Goal: Task Accomplishment & Management: Use online tool/utility

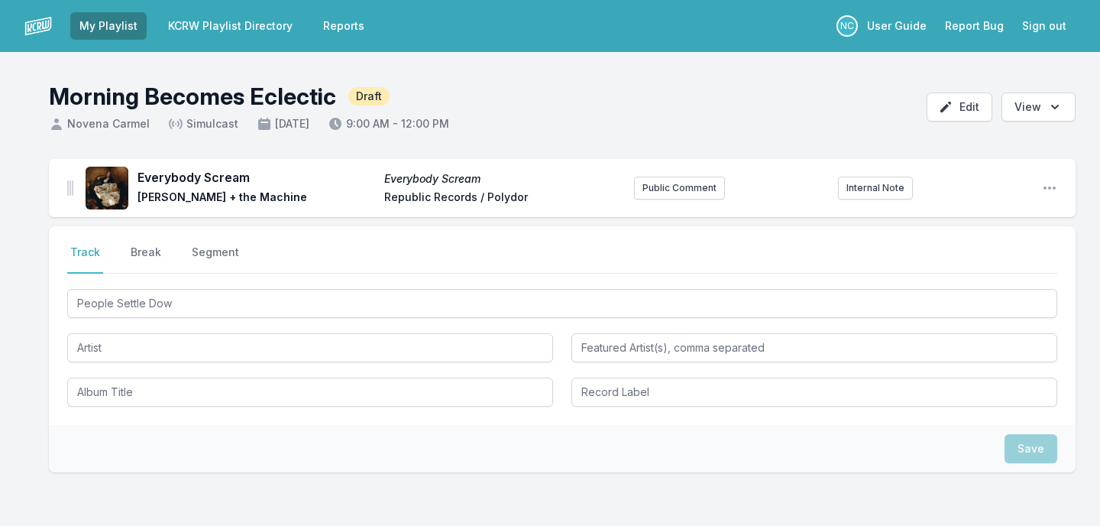
type input "People Settle Down"
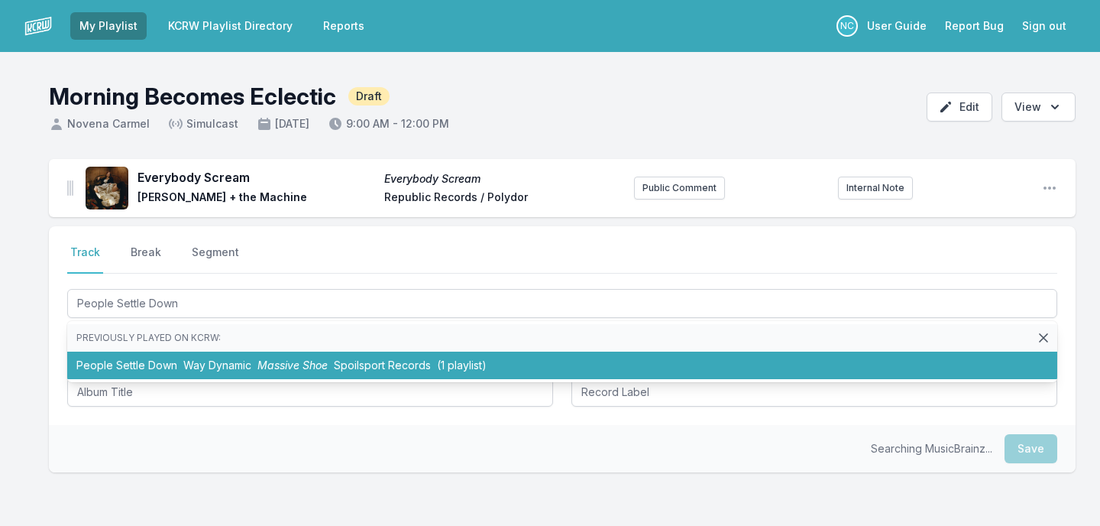
click at [373, 357] on li "People Settle Down Way Dynamic Massive Shoe Spoilsport Records (1 playlist)" at bounding box center [562, 365] width 990 height 28
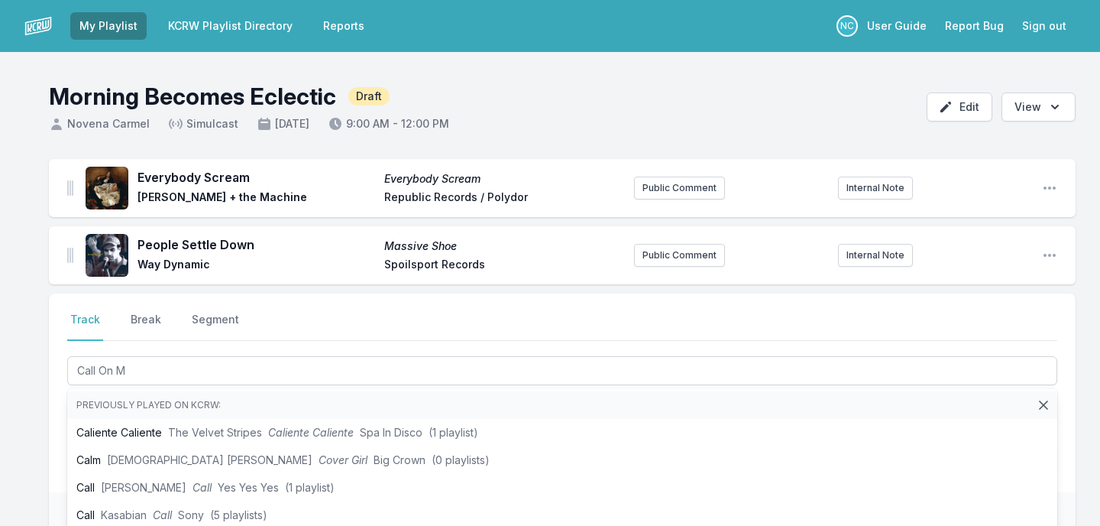
type input "Call On Me"
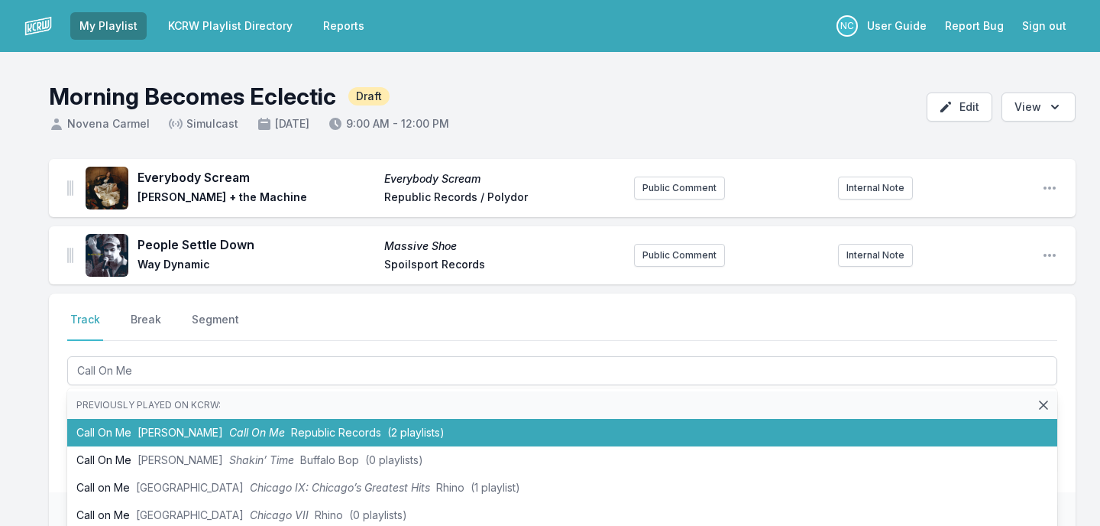
click at [358, 432] on span "Republic Records" at bounding box center [336, 432] width 90 height 13
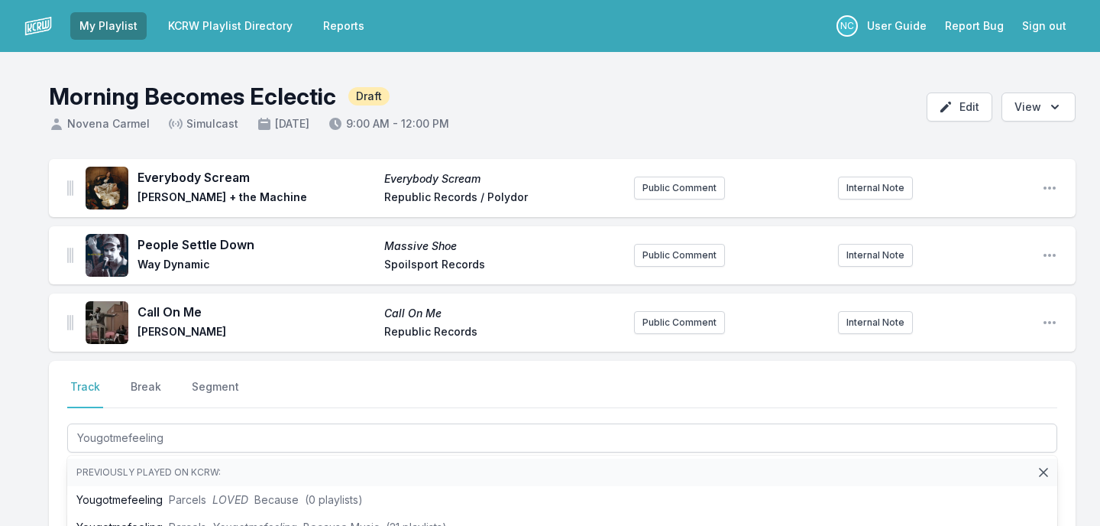
type input "Yougotmefeeling -"
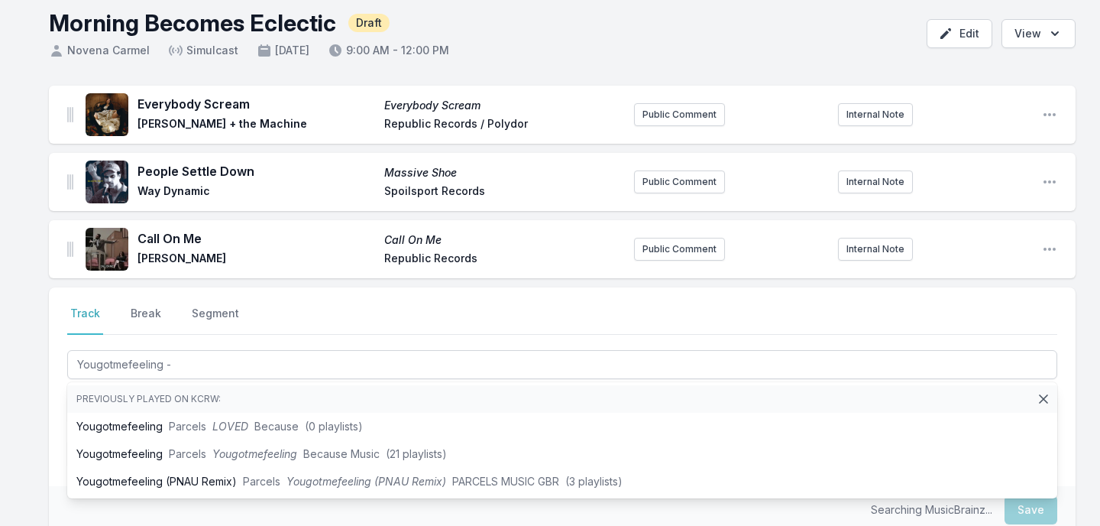
scroll to position [95, 0]
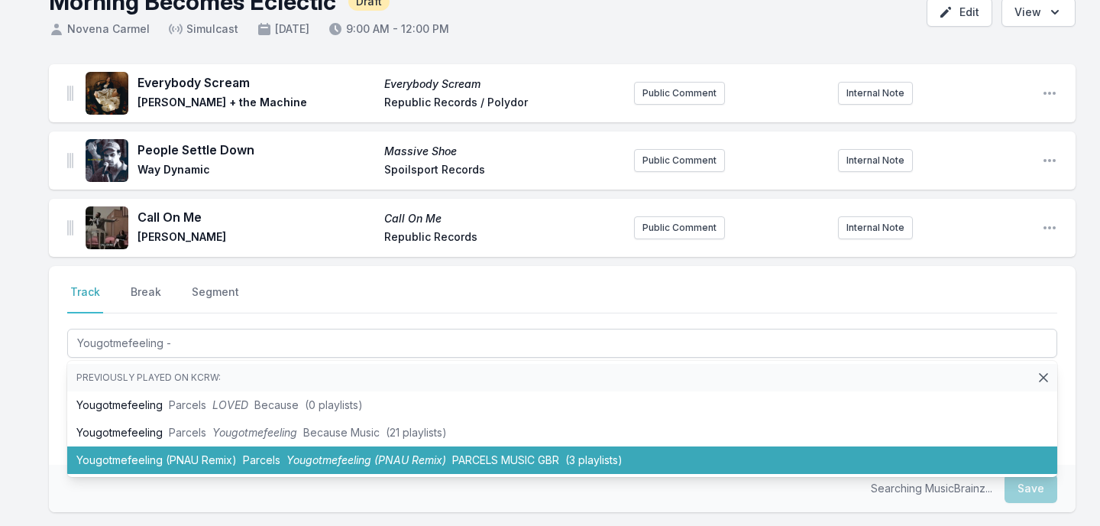
click at [326, 456] on span "Yougotmefeeling (PNAU Remix)" at bounding box center [367, 459] width 160 height 13
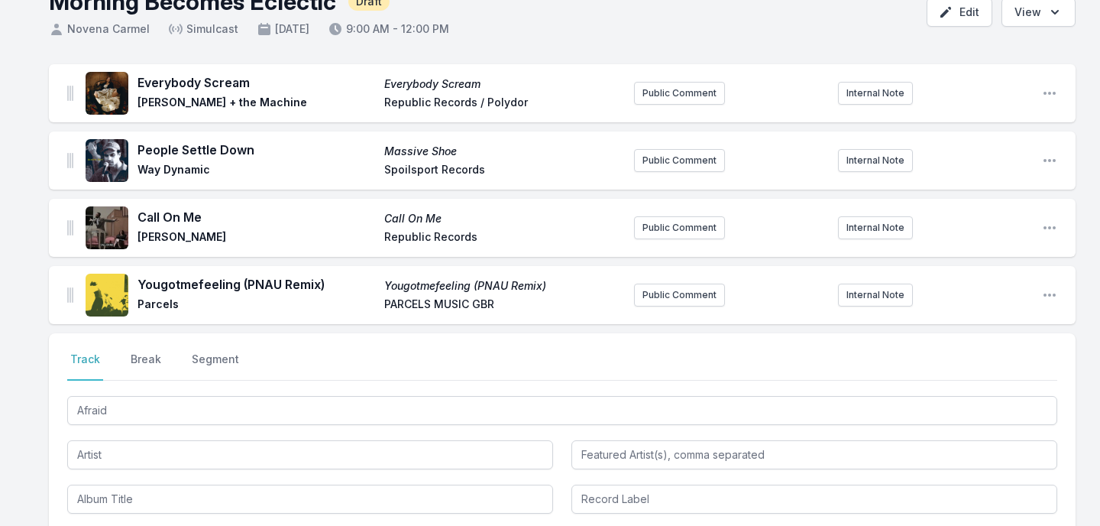
type input "Afraid"
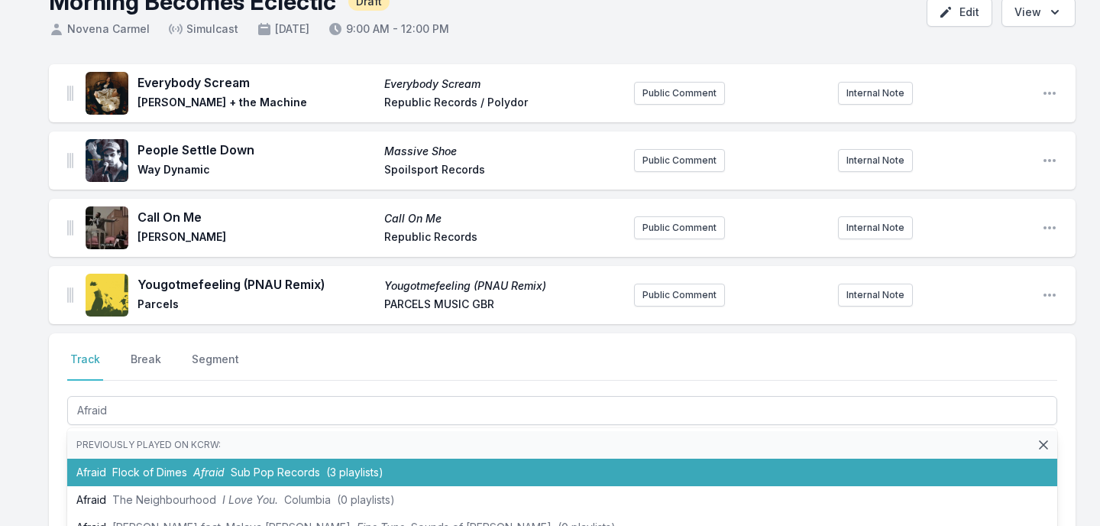
click at [298, 473] on span "Sub Pop Records" at bounding box center [275, 471] width 89 height 13
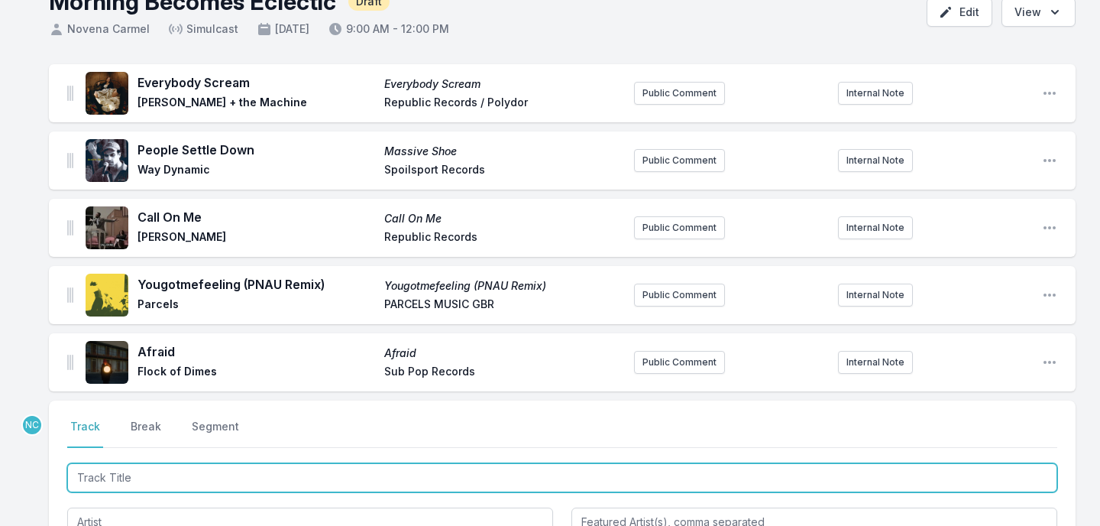
click at [197, 472] on input "Track Title" at bounding box center [562, 477] width 990 height 29
type input "Run River Run"
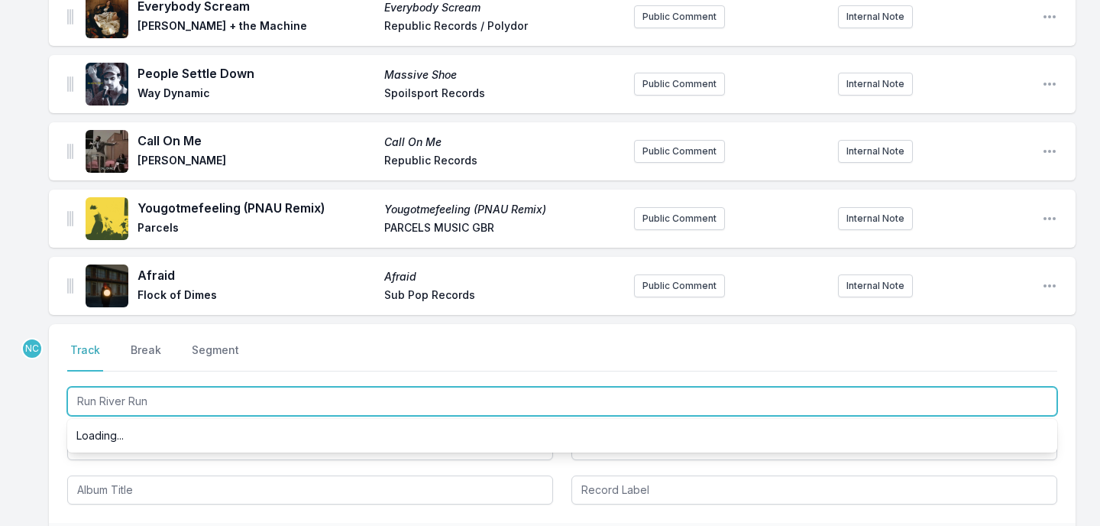
scroll to position [192, 0]
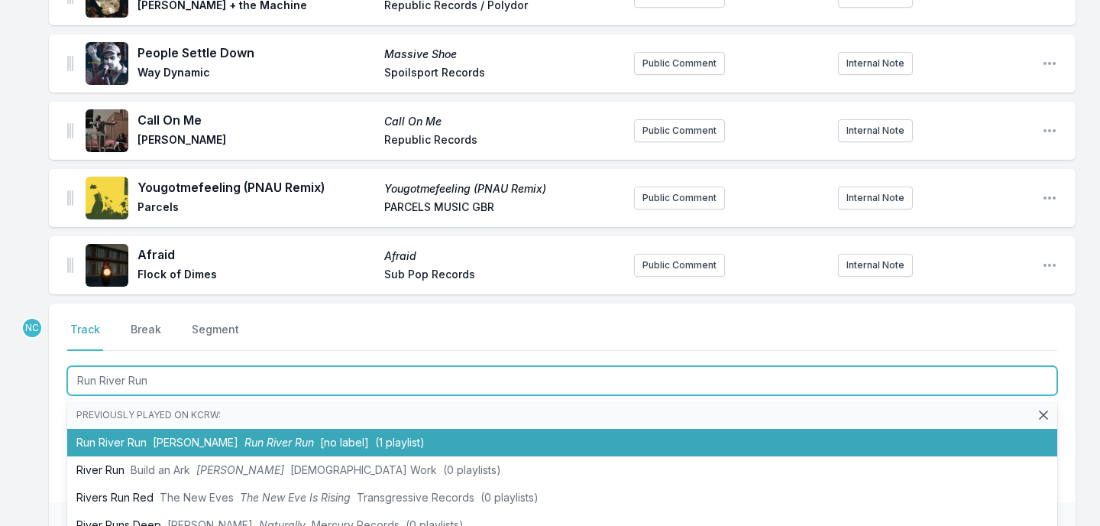
click at [171, 440] on span "[PERSON_NAME]" at bounding box center [196, 442] width 86 height 13
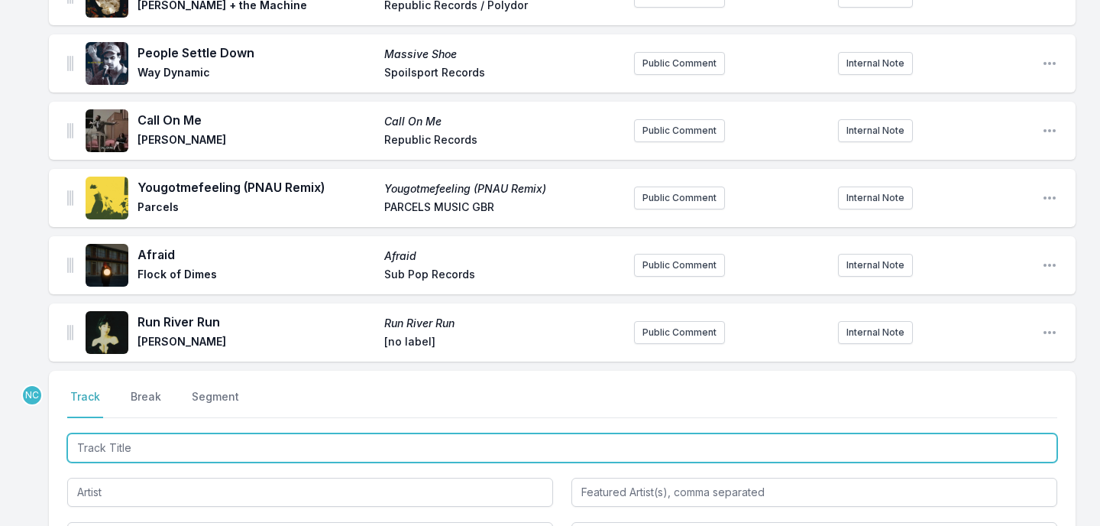
scroll to position [259, 0]
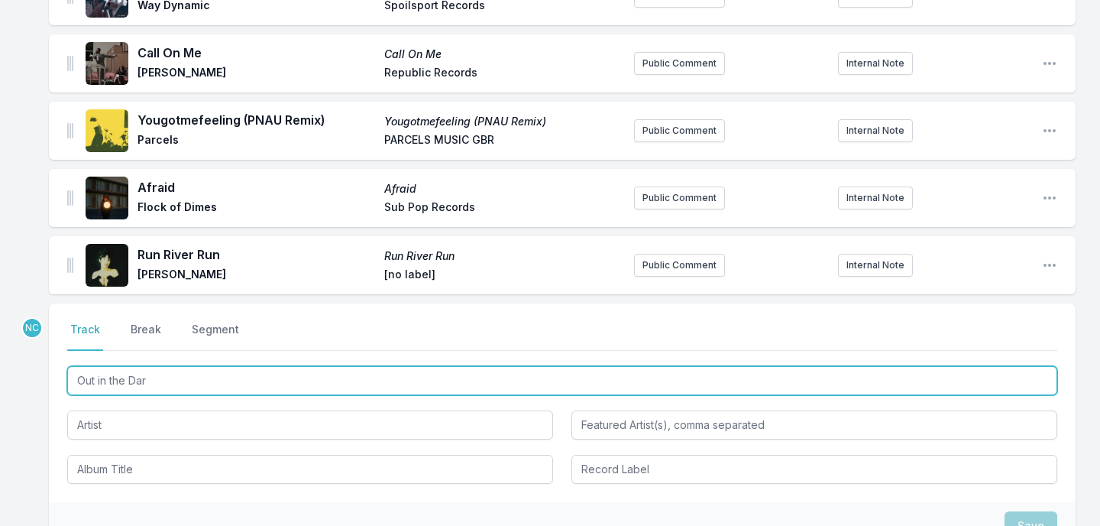
type input "Out in the Dark"
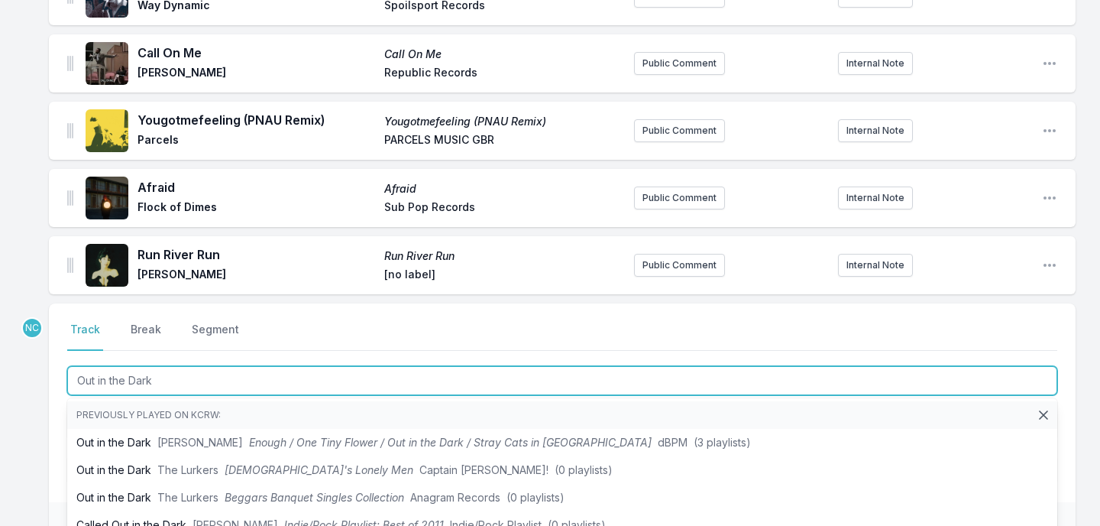
scroll to position [335, 0]
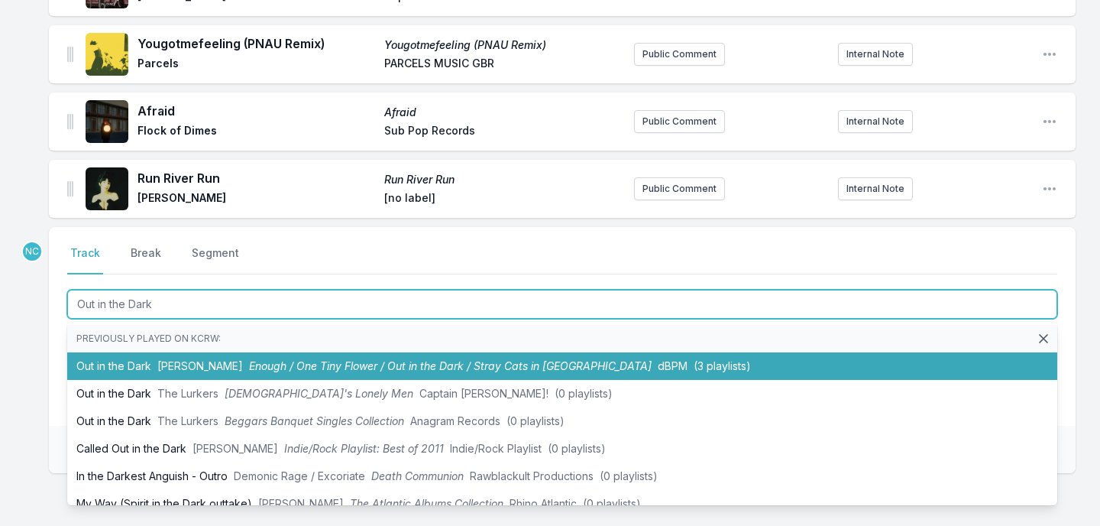
click at [413, 364] on span "Enough / One Tiny Flower / Out in the Dark / Stray Cats in [GEOGRAPHIC_DATA]" at bounding box center [450, 365] width 403 height 13
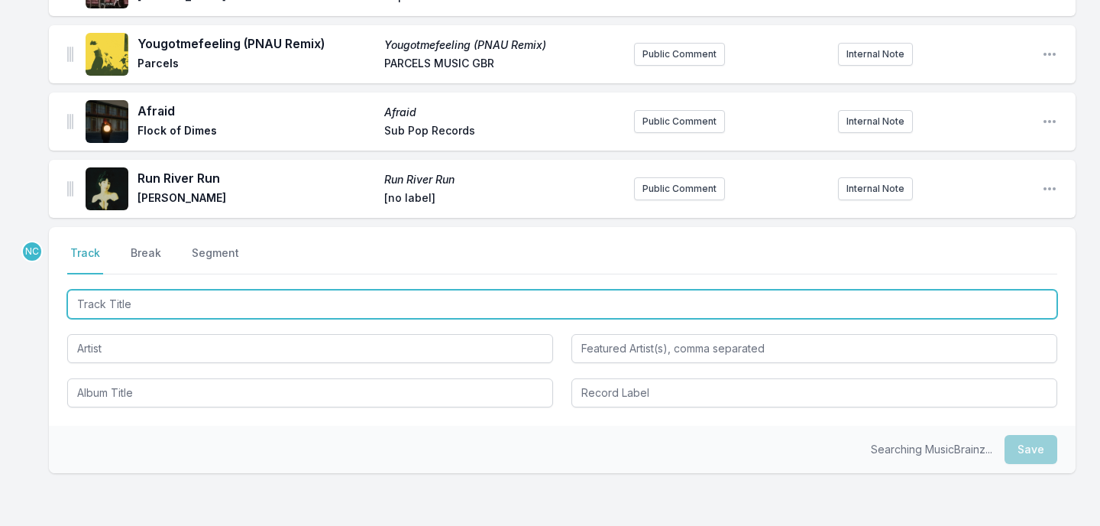
scroll to position [406, 0]
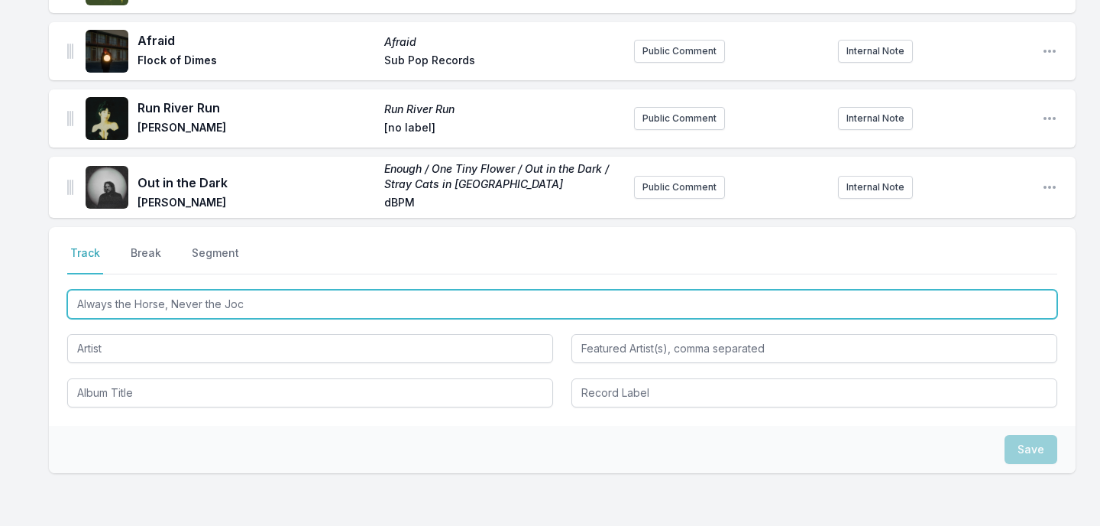
type input "Always the Horse, Never the Jock"
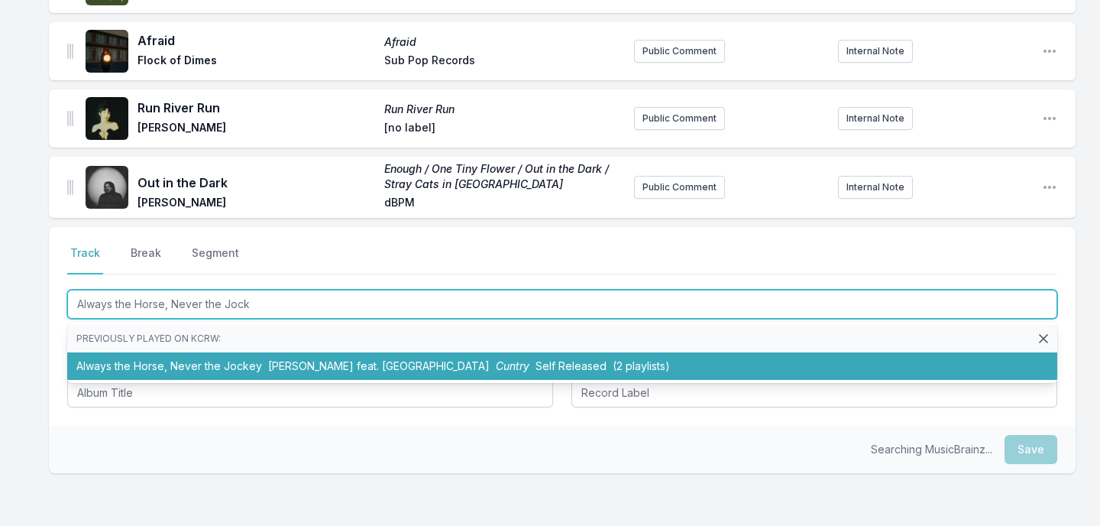
click at [381, 373] on li "Always the Horse, Never the Jockey [PERSON_NAME] feat. Iwewe Cuntry Self Releas…" at bounding box center [562, 366] width 990 height 28
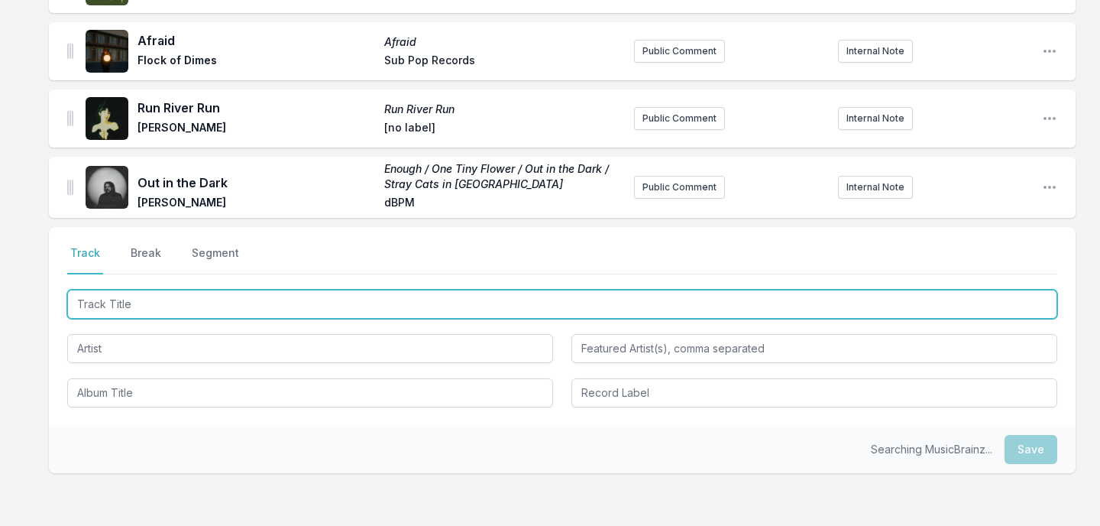
scroll to position [473, 0]
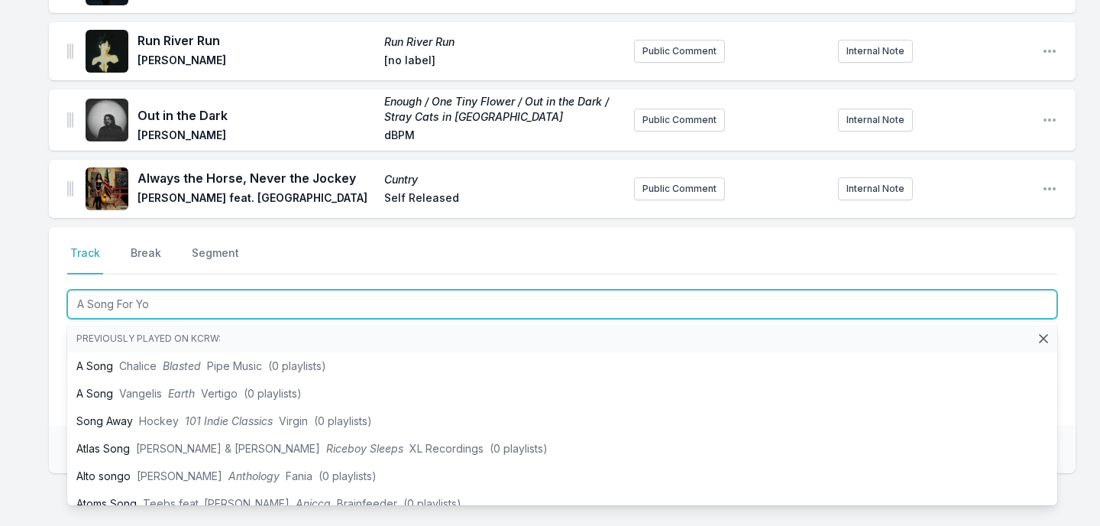
type input "A Song For You"
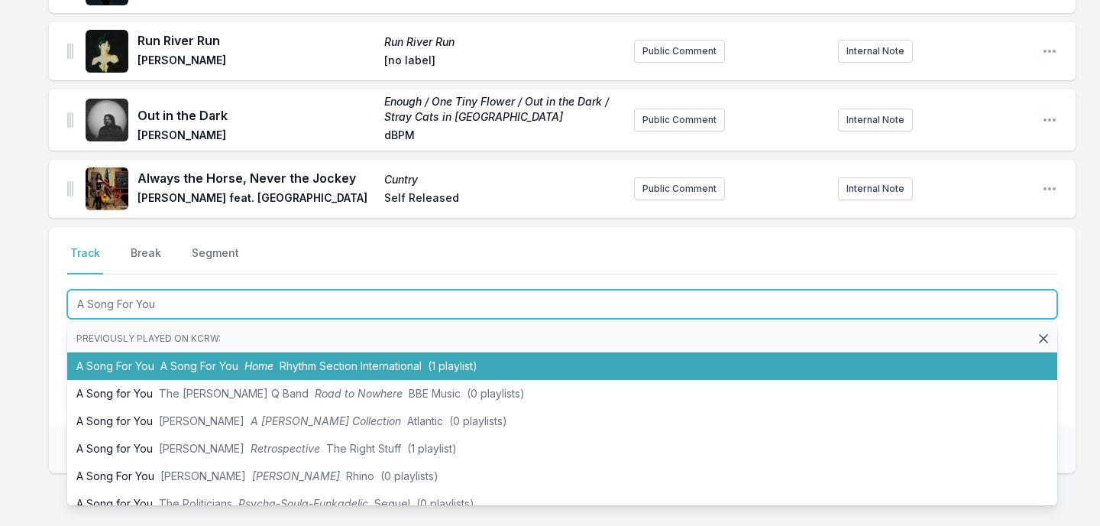
click at [357, 369] on span "Rhythm Section International" at bounding box center [351, 365] width 142 height 13
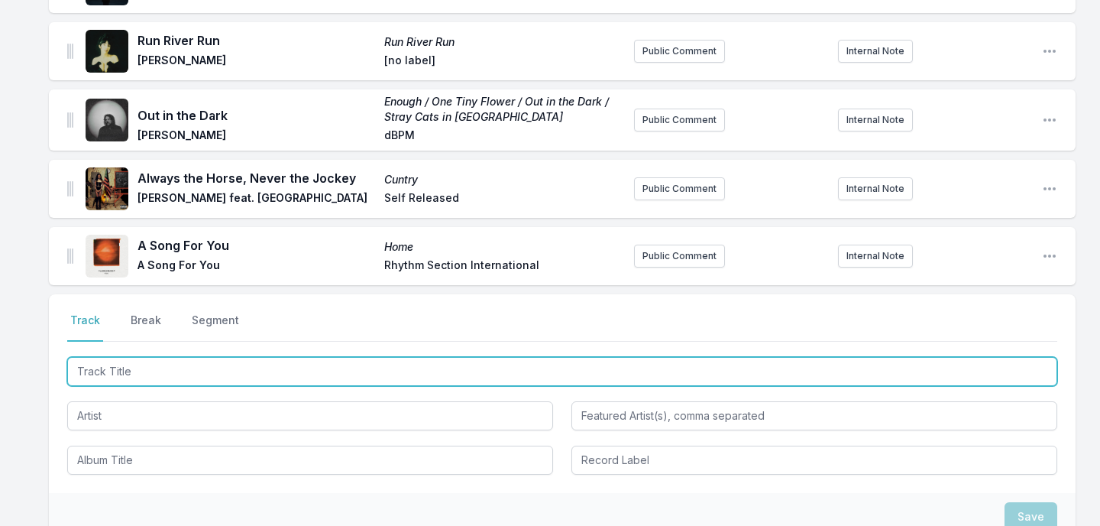
scroll to position [540, 0]
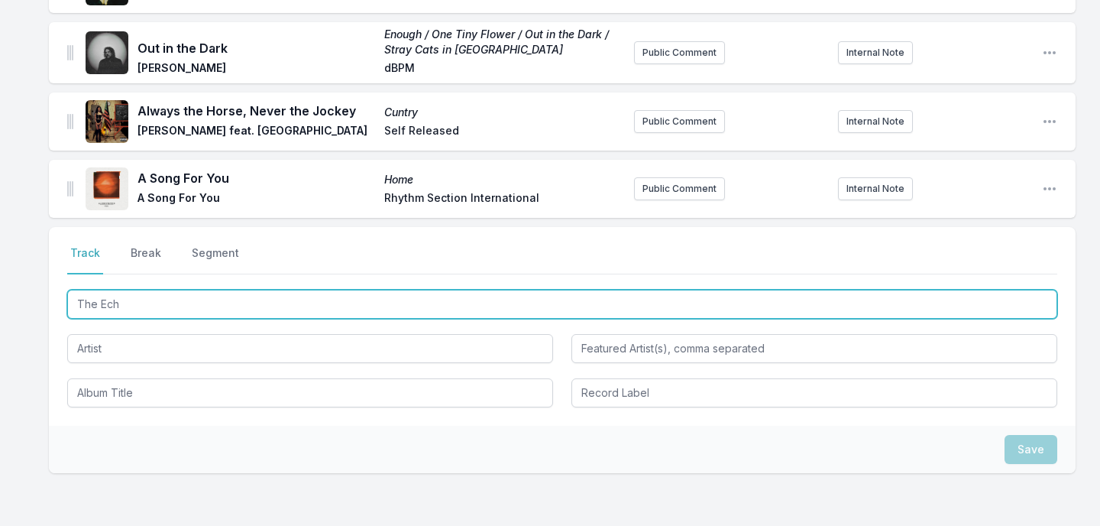
type input "The Echo"
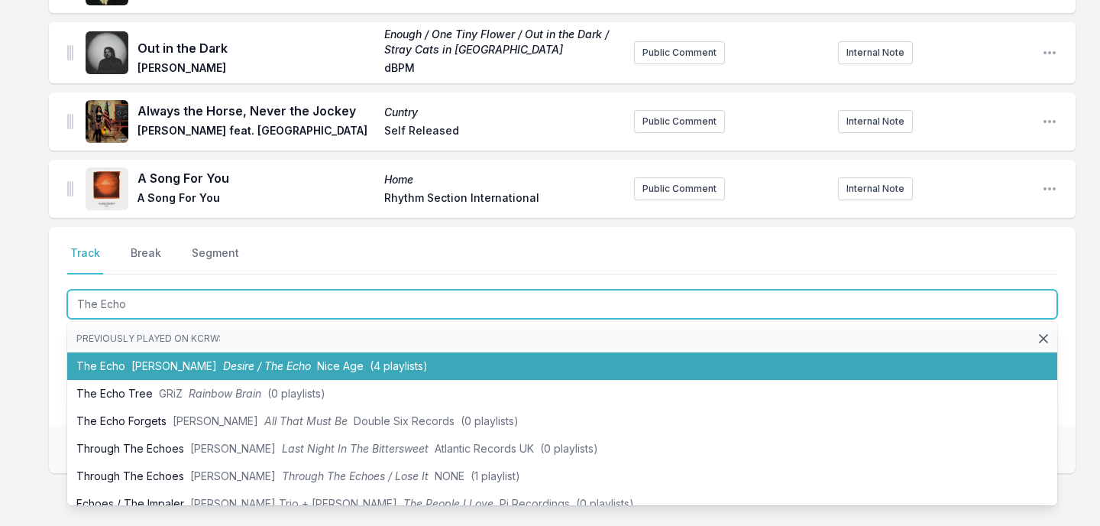
click at [370, 365] on span "(4 playlists)" at bounding box center [399, 365] width 58 height 13
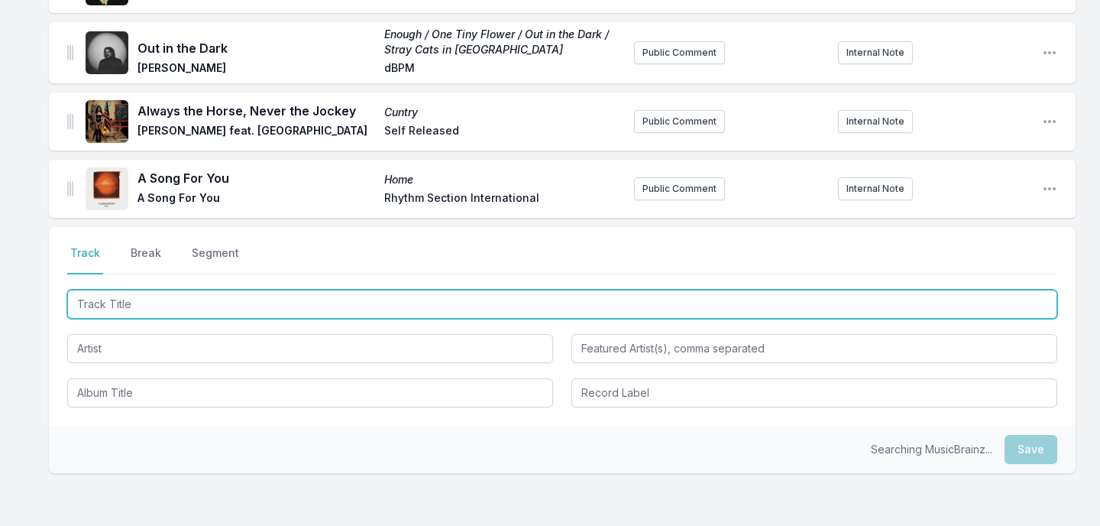
scroll to position [607, 0]
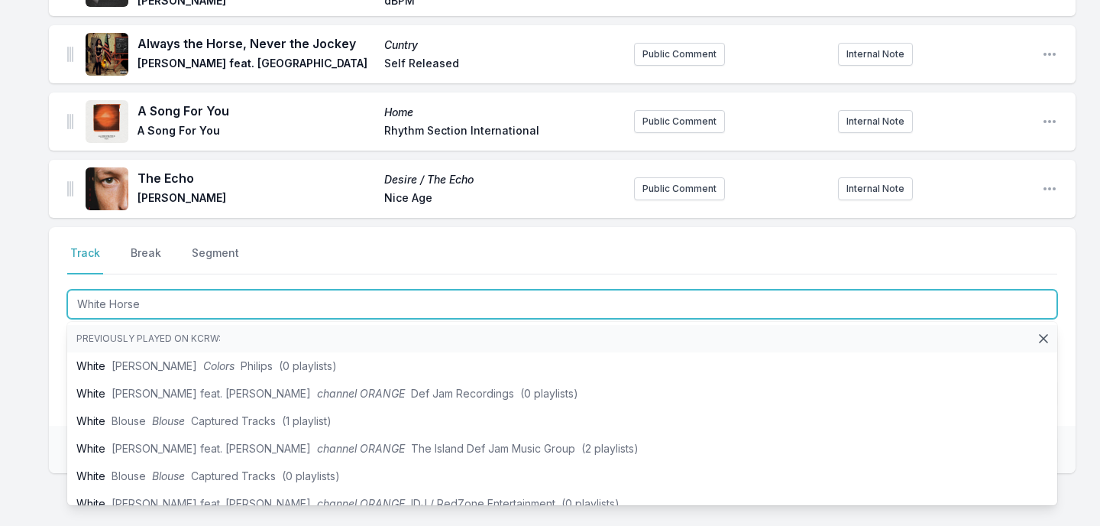
type input "White Horses"
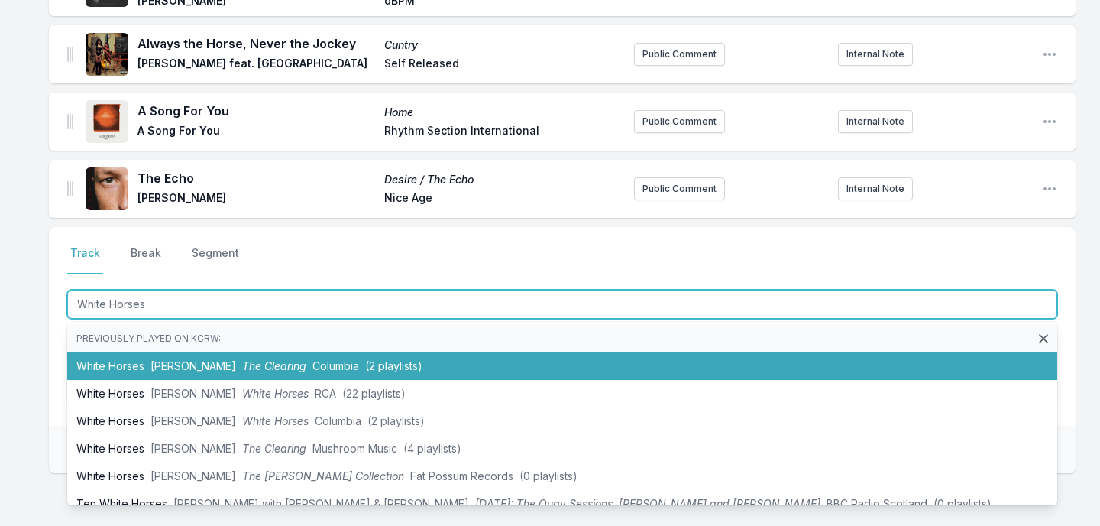
click at [365, 368] on span "(2 playlists)" at bounding box center [393, 365] width 57 height 13
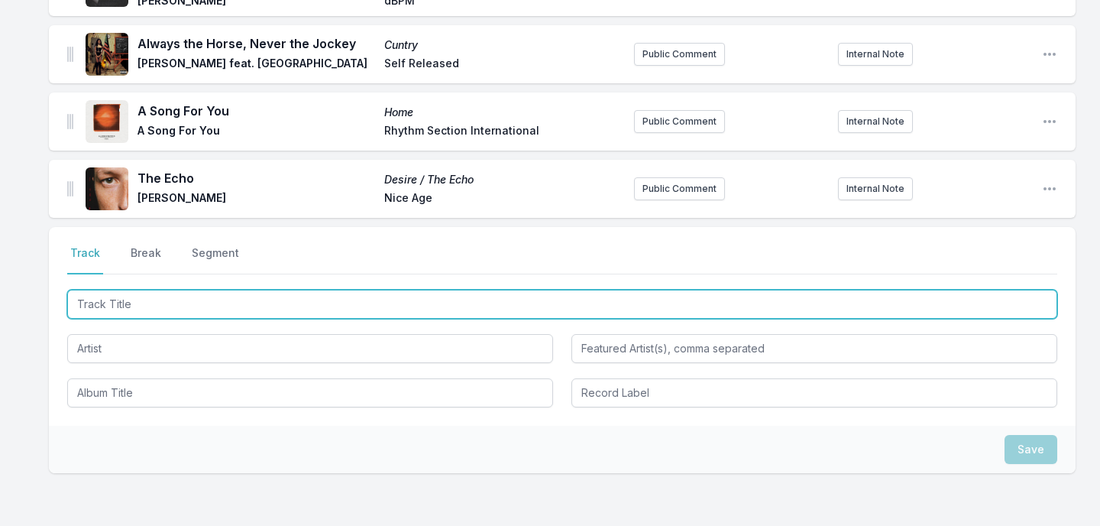
scroll to position [675, 0]
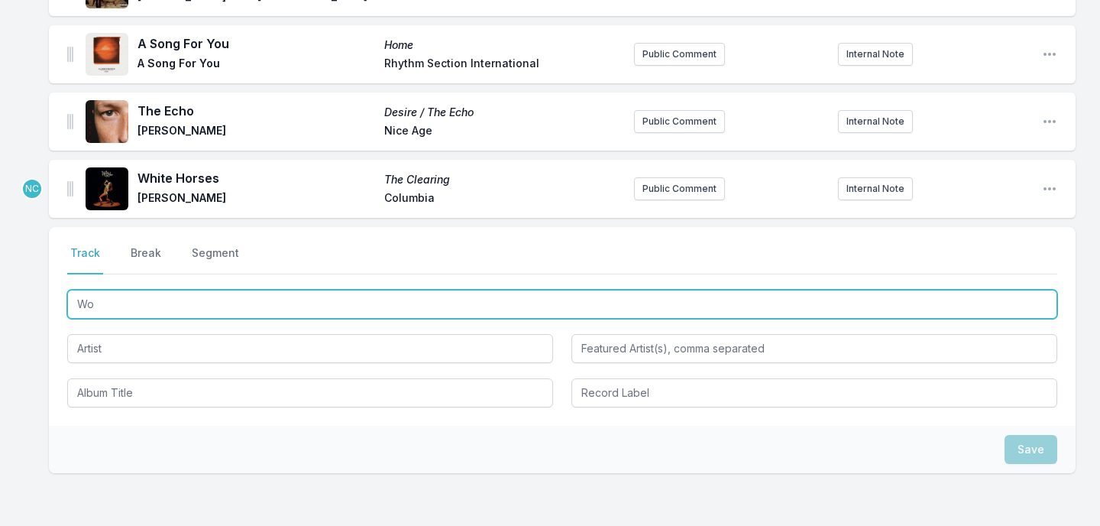
type input "W"
type input "Moth Song"
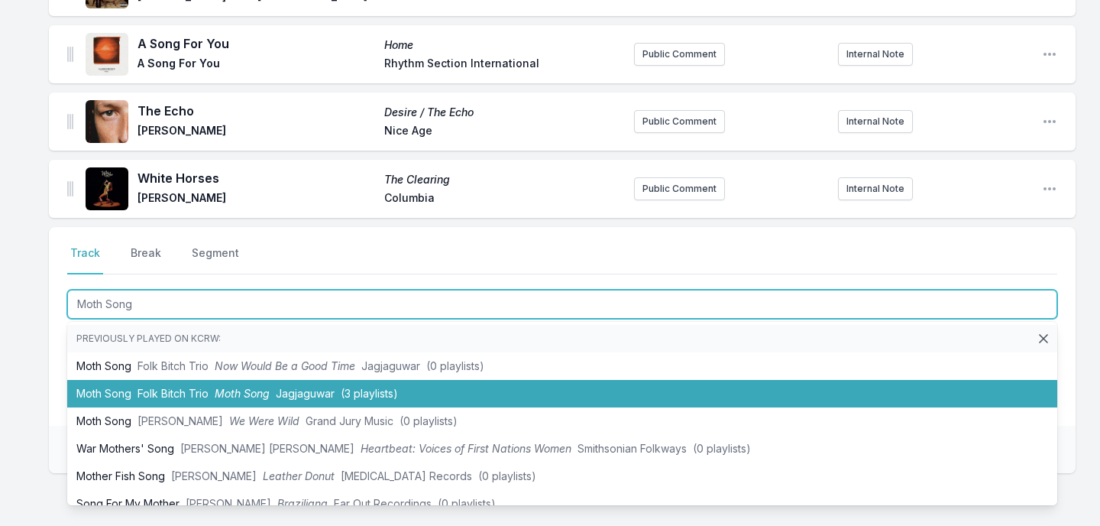
click at [324, 389] on span "Jagjaguwar" at bounding box center [305, 393] width 59 height 13
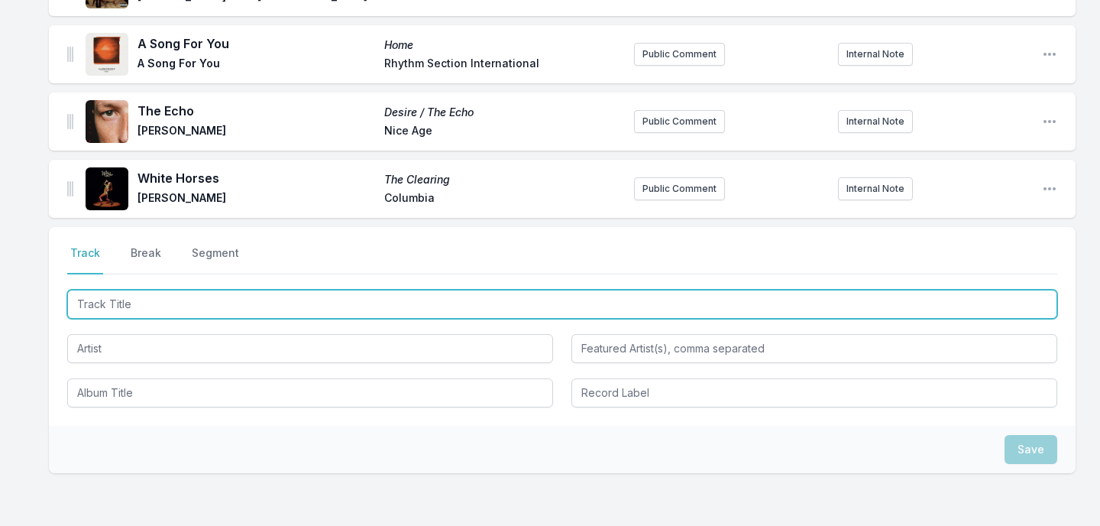
scroll to position [742, 0]
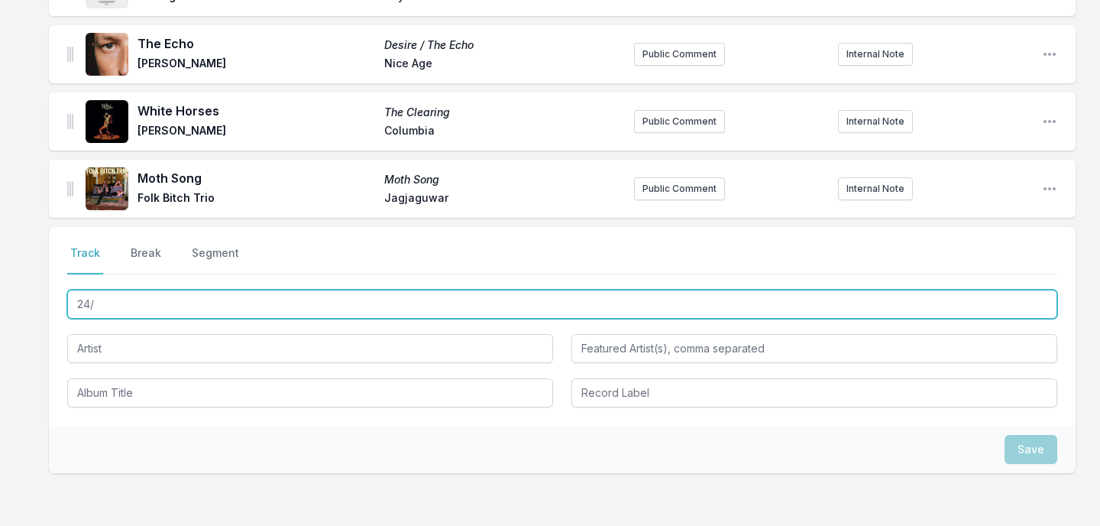
type input "24/7"
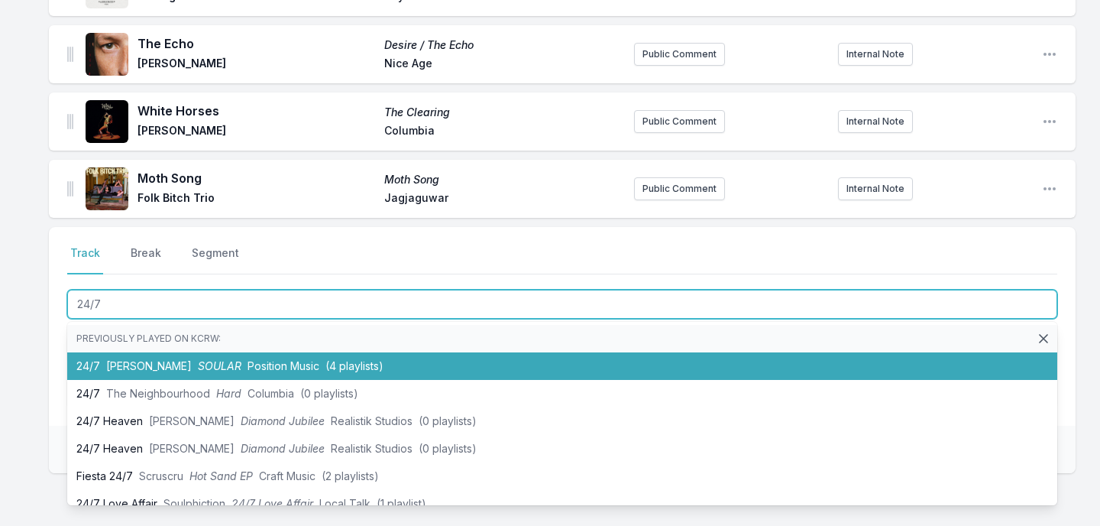
click at [326, 364] on span "(4 playlists)" at bounding box center [355, 365] width 58 height 13
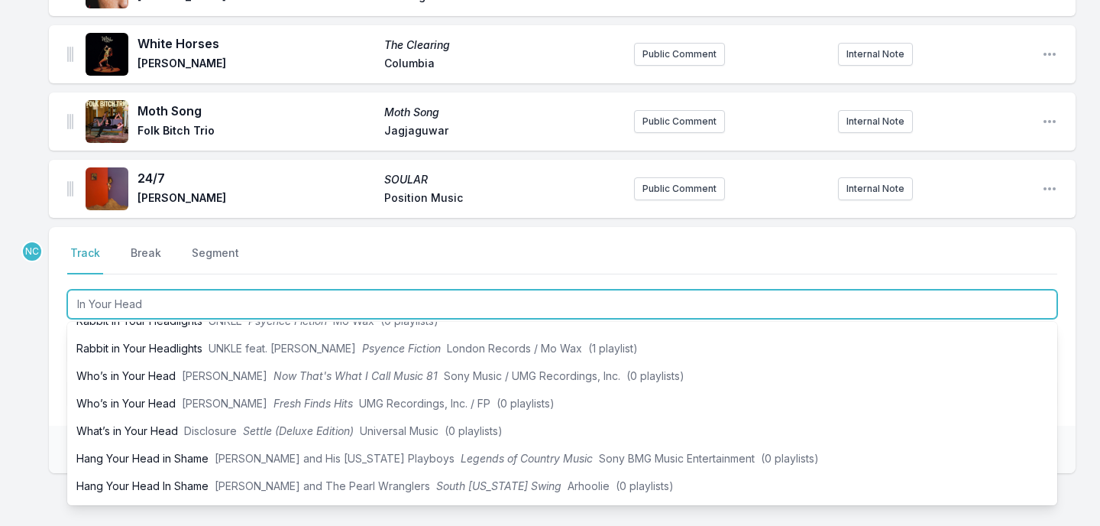
scroll to position [0, 0]
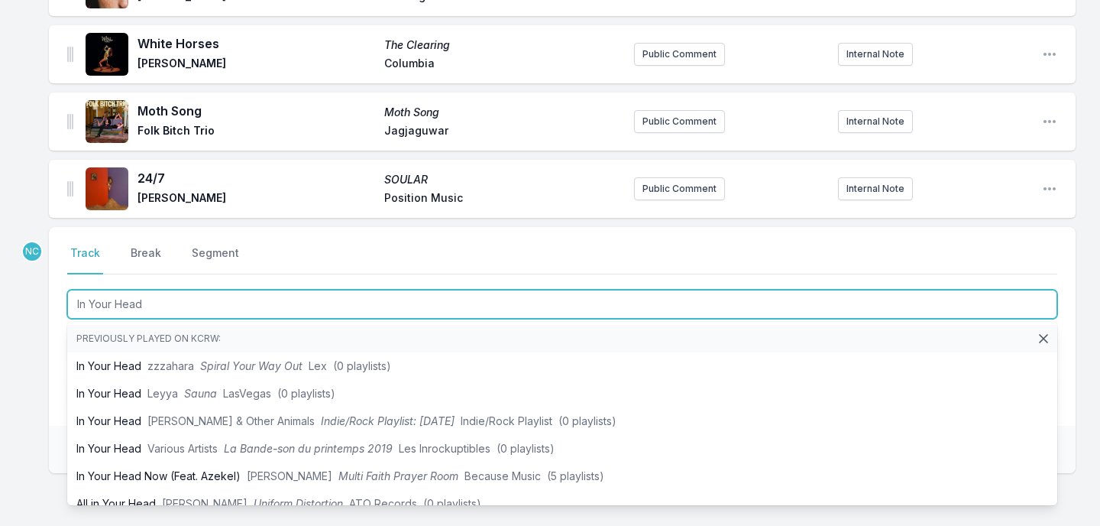
type input "In Your Head"
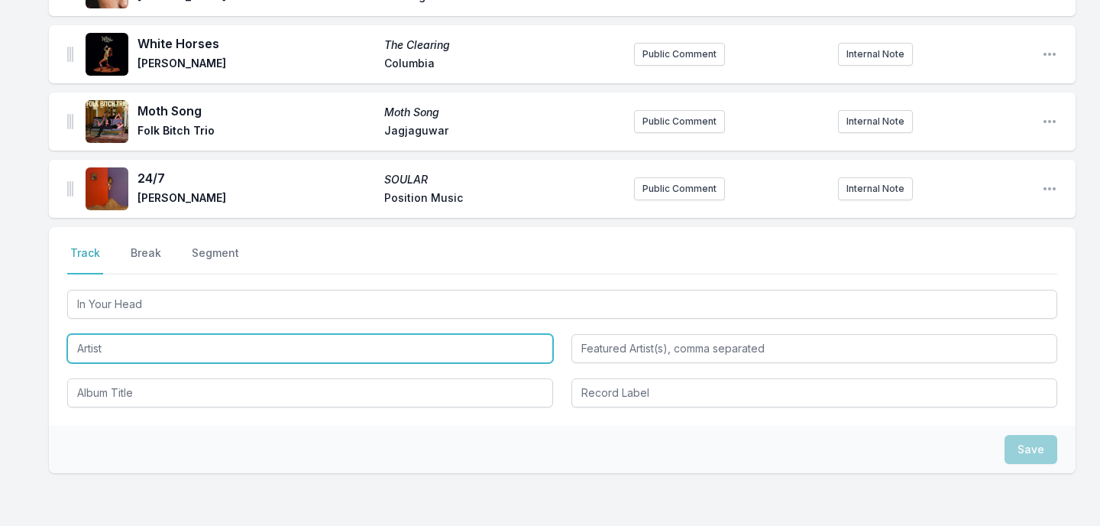
click at [137, 354] on input "Artist" at bounding box center [310, 348] width 486 height 29
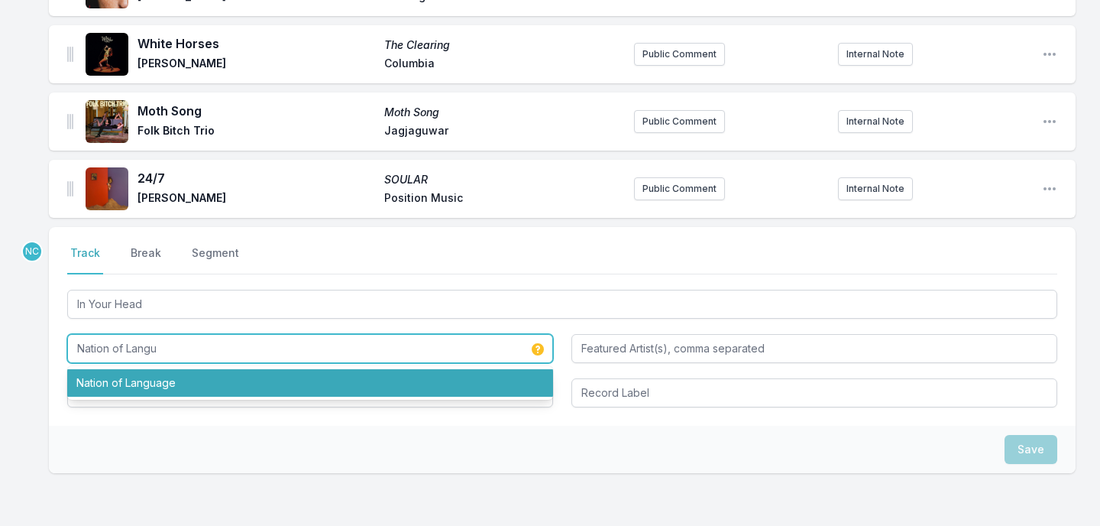
click at [109, 381] on li "Nation of Language" at bounding box center [310, 383] width 486 height 28
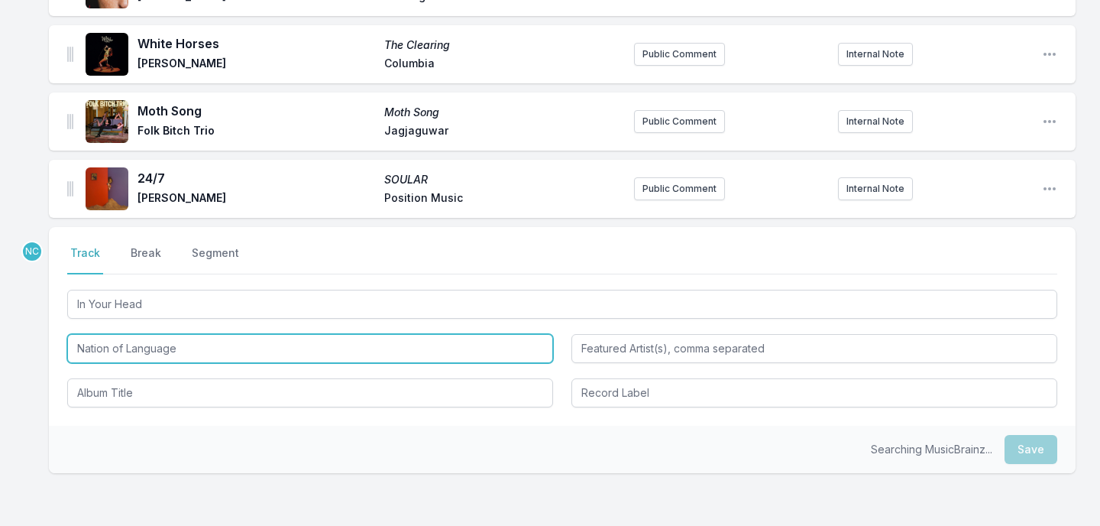
type input "Nation of Language"
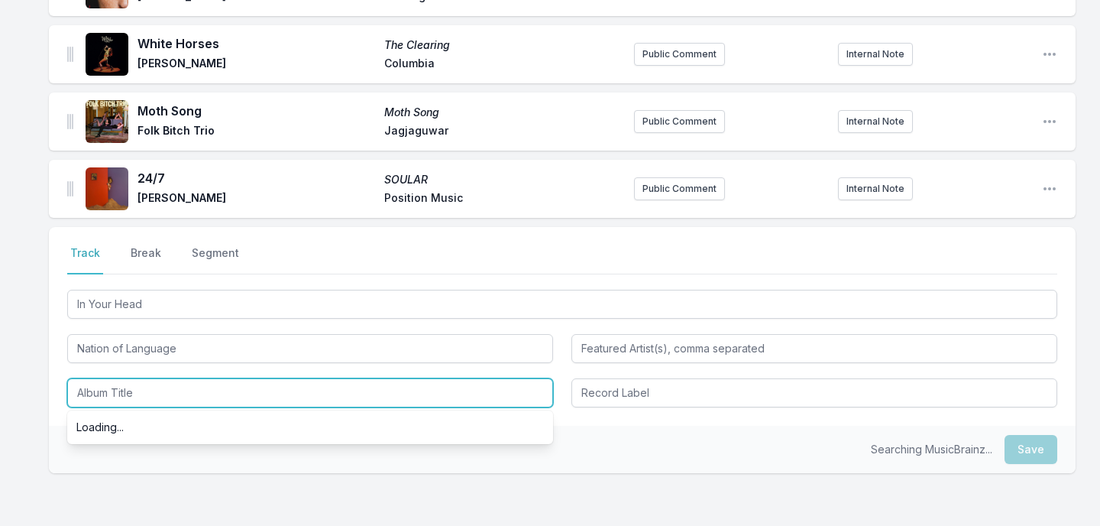
click at [113, 387] on input "Album Title" at bounding box center [310, 392] width 486 height 29
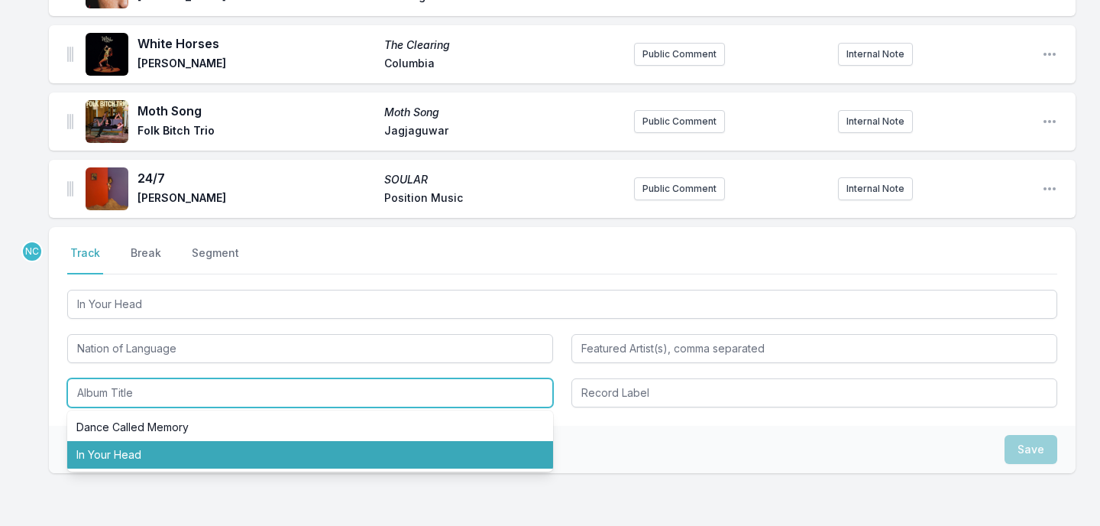
click at [106, 446] on li "In Your Head" at bounding box center [310, 455] width 486 height 28
type input "In Your Head"
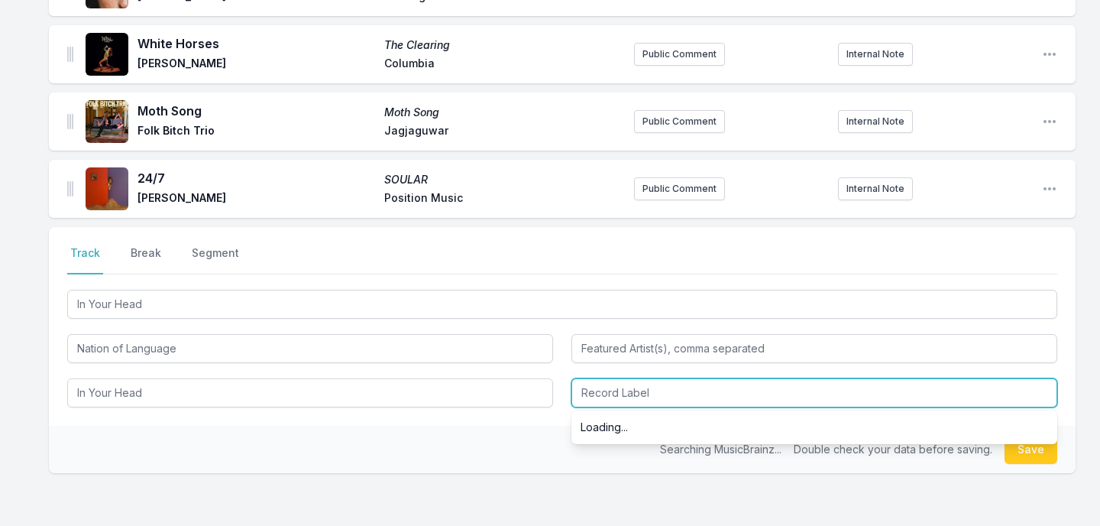
click at [636, 395] on input "Record Label" at bounding box center [815, 392] width 486 height 29
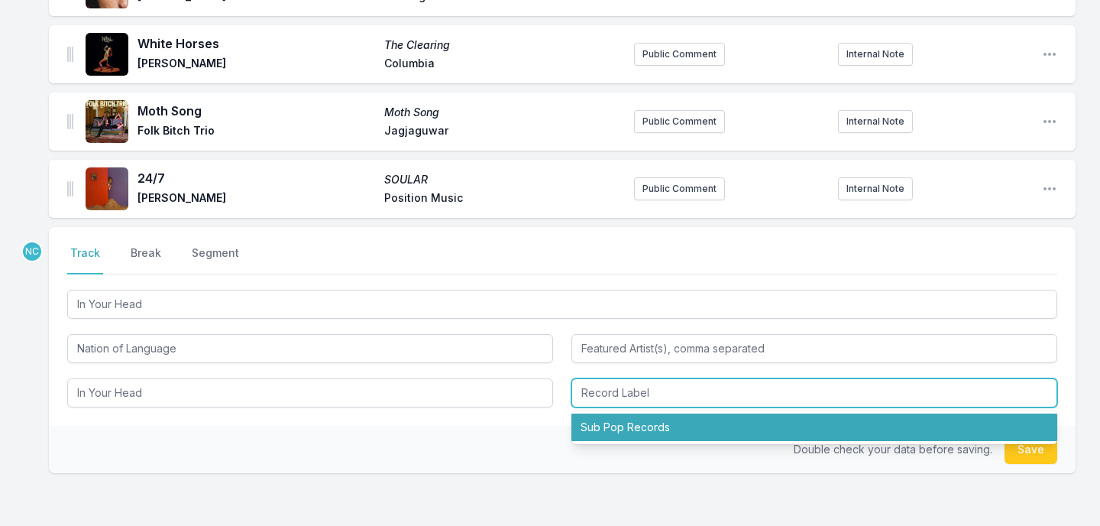
click at [640, 427] on li "Sub Pop Records" at bounding box center [815, 427] width 486 height 28
type input "Sub Pop Records"
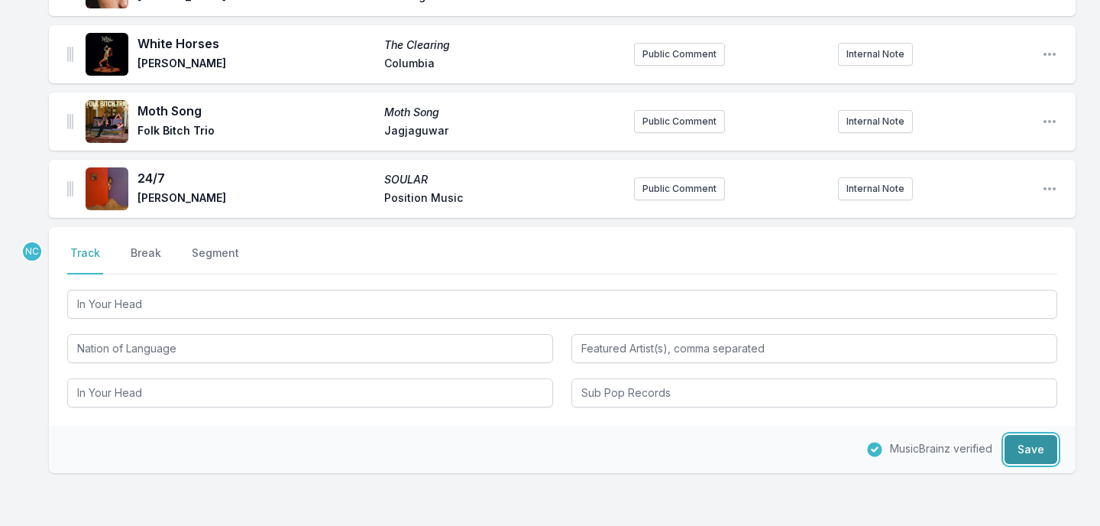
click at [1027, 452] on button "Save" at bounding box center [1031, 449] width 53 height 29
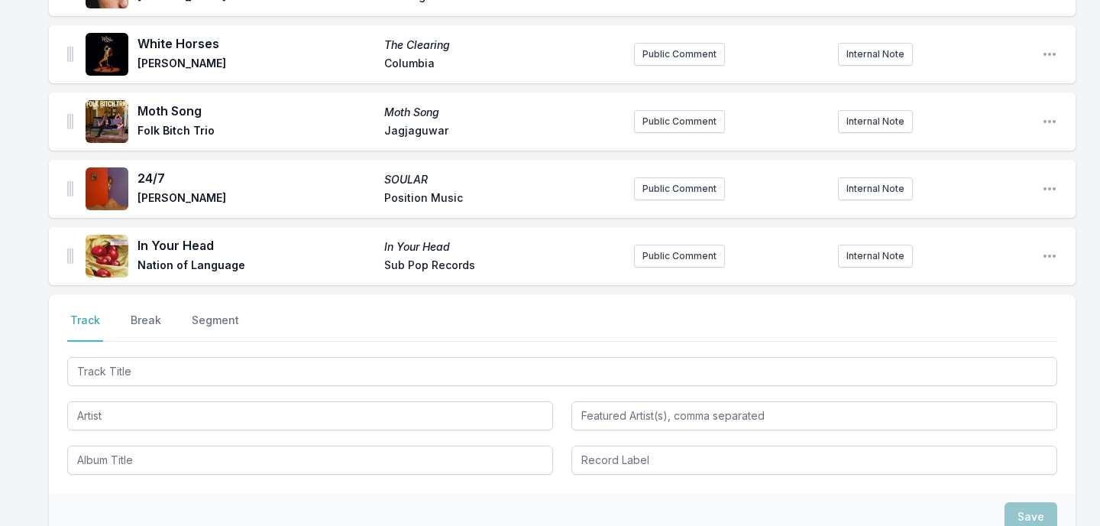
scroll to position [876, 0]
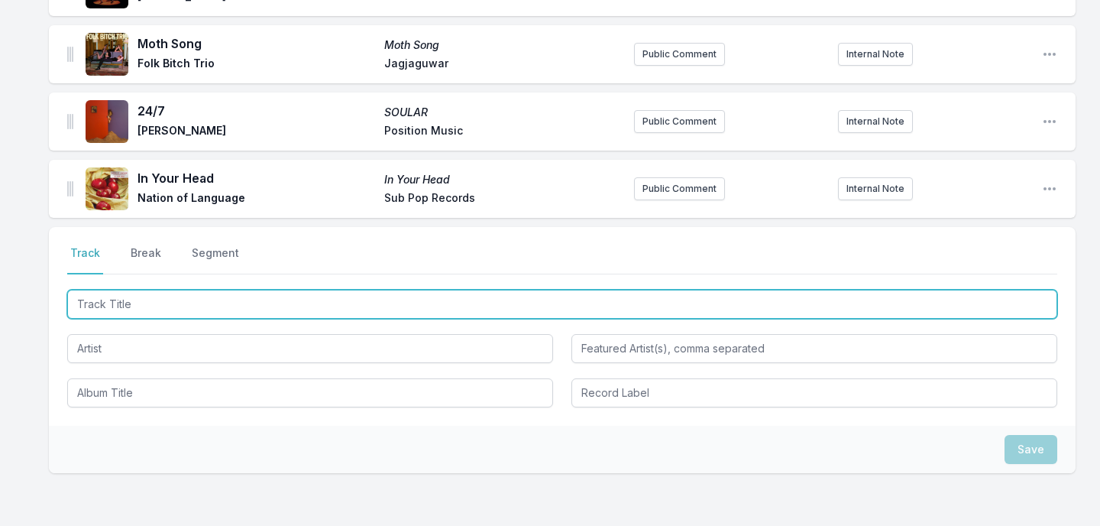
click at [222, 309] on input "Track Title" at bounding box center [562, 304] width 990 height 29
type input "No [PERSON_NAME] Sin Saber"
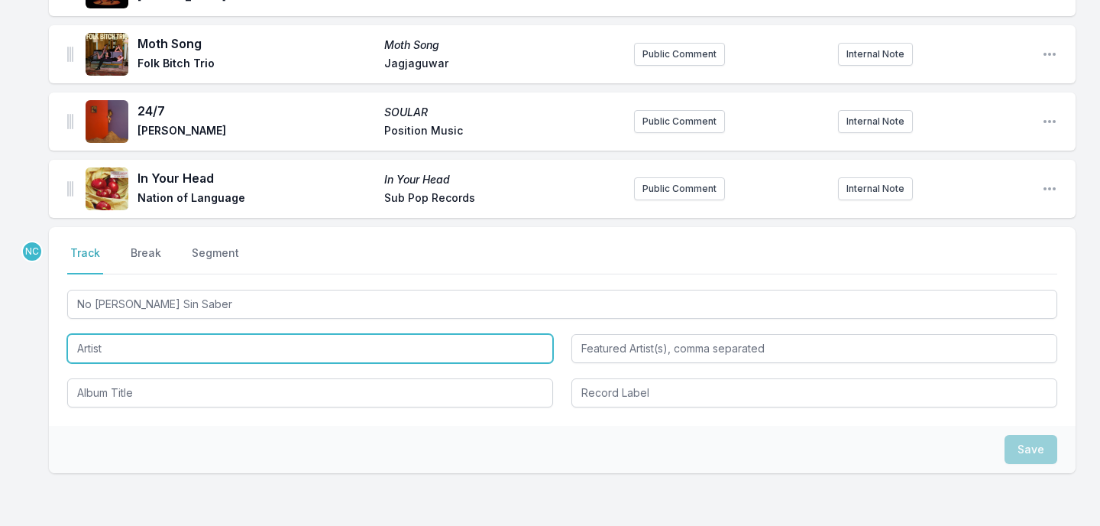
click at [146, 343] on input "Artist" at bounding box center [310, 348] width 486 height 29
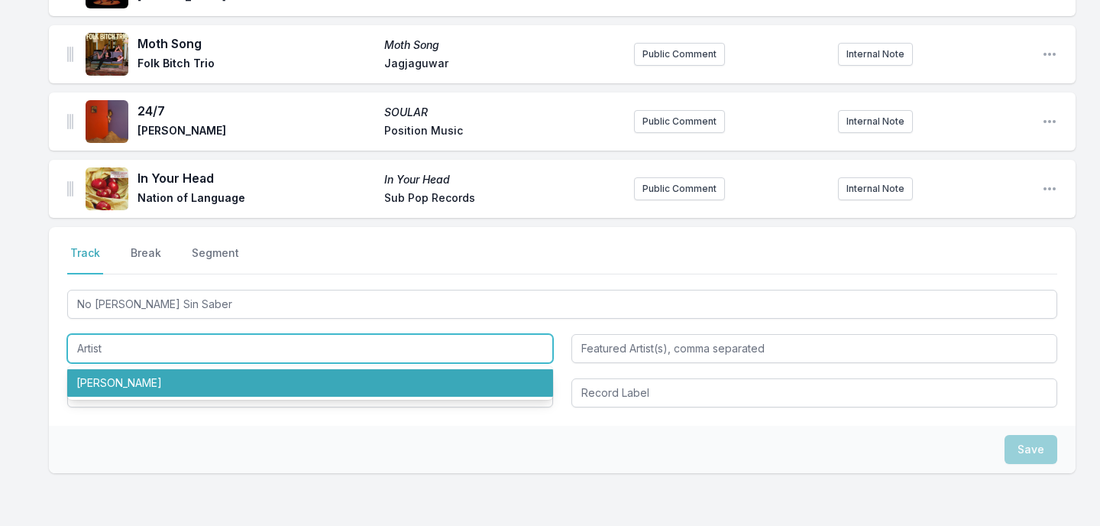
click at [128, 380] on li "[PERSON_NAME]" at bounding box center [310, 383] width 486 height 28
type input "[PERSON_NAME]"
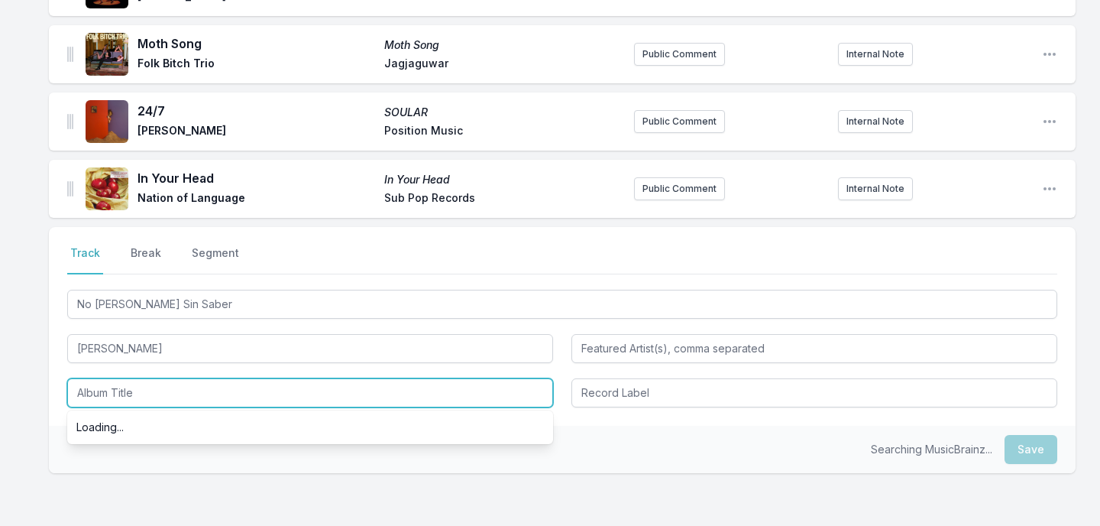
click at [128, 397] on input "Album Title" at bounding box center [310, 392] width 486 height 29
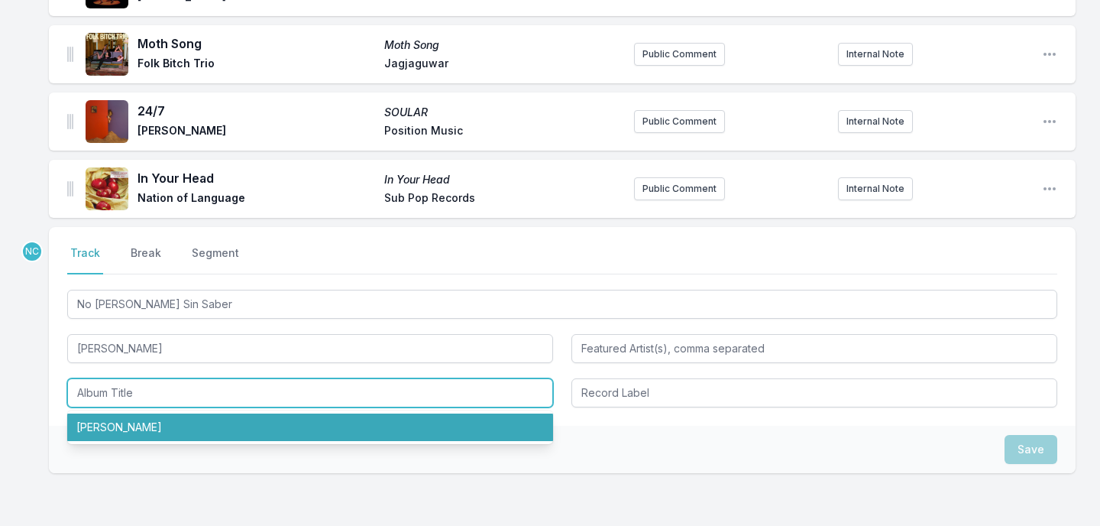
click at [151, 422] on li "[PERSON_NAME]" at bounding box center [310, 427] width 486 height 28
type input "[PERSON_NAME]"
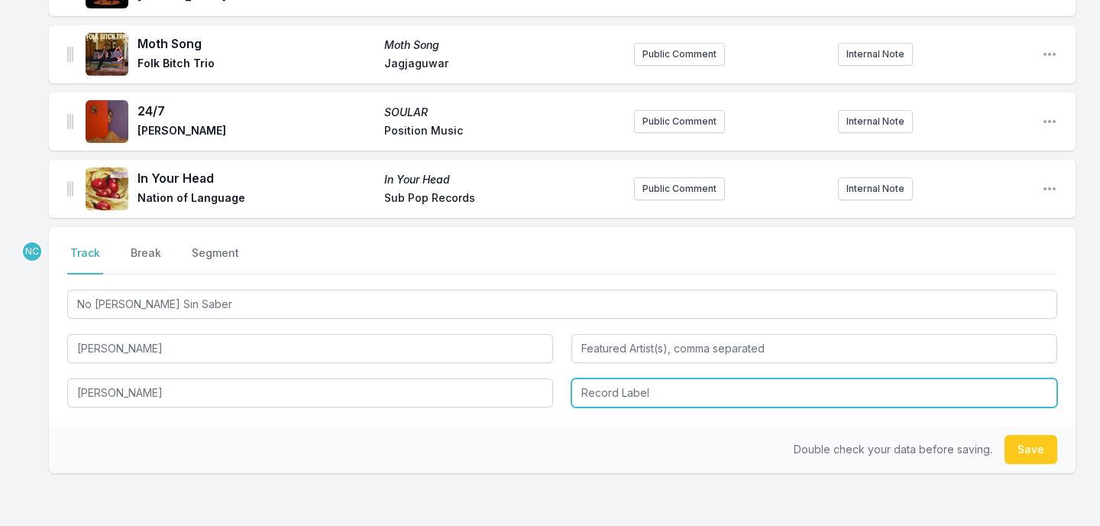
click at [592, 397] on input "Record Label" at bounding box center [815, 392] width 486 height 29
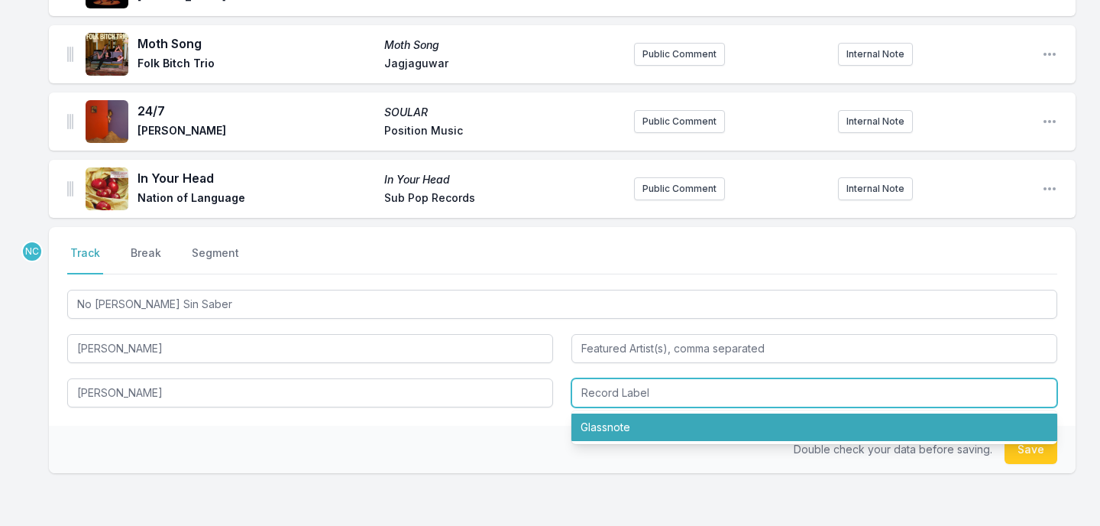
click at [610, 421] on li "Glassnote" at bounding box center [815, 427] width 486 height 28
type input "Glassnote"
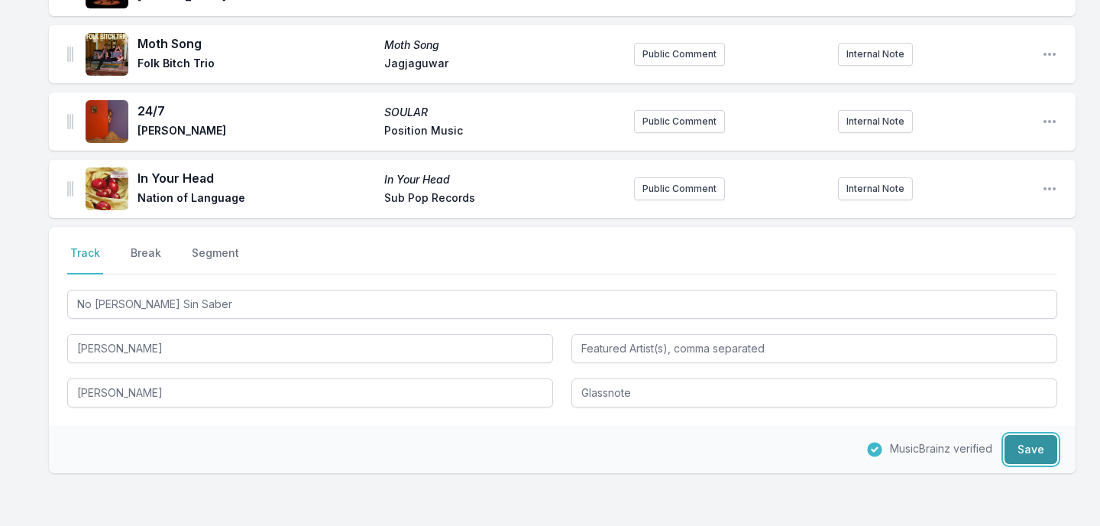
click at [1019, 454] on button "Save" at bounding box center [1031, 449] width 53 height 29
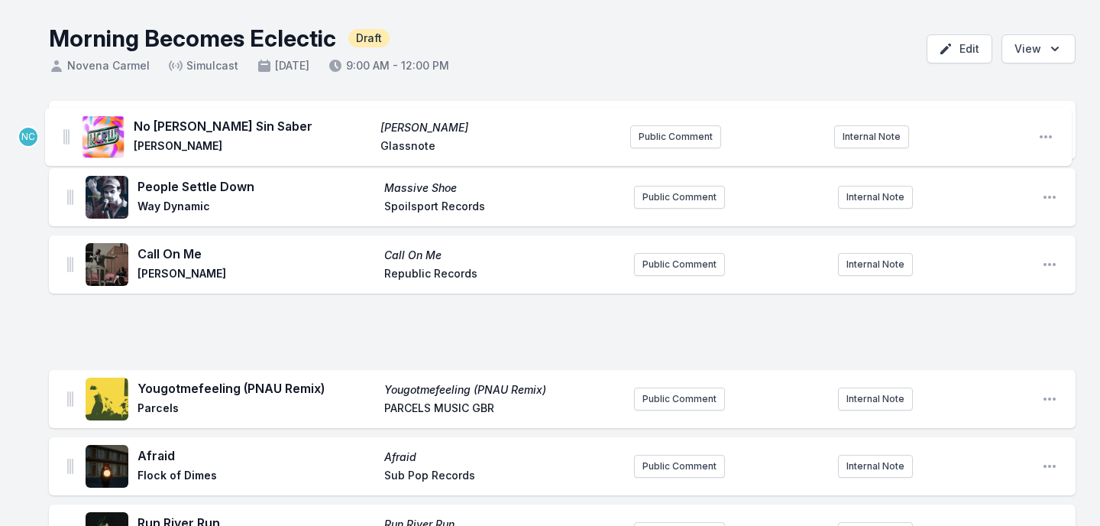
scroll to position [0, 0]
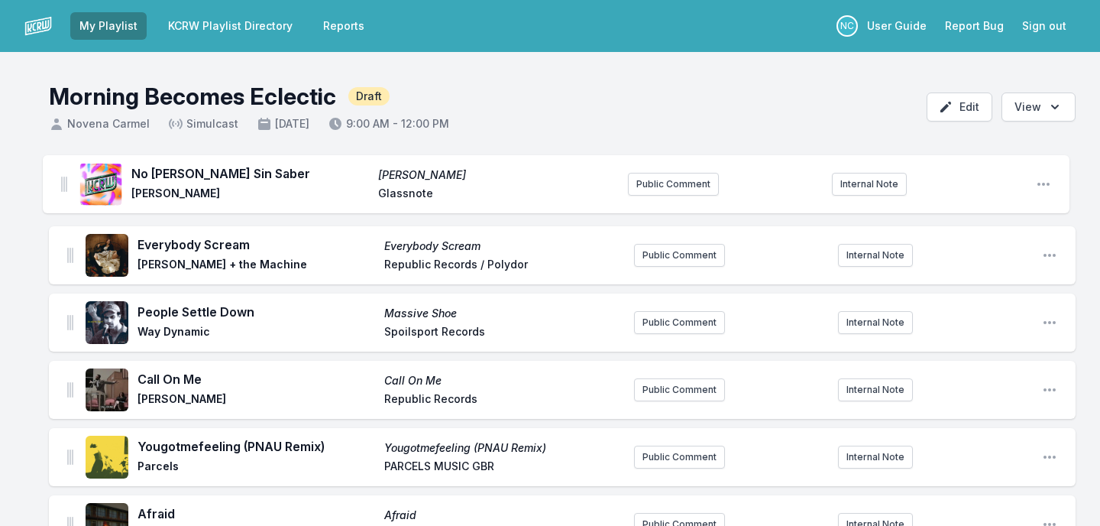
drag, startPoint x: 70, startPoint y: 186, endPoint x: 64, endPoint y: 180, distance: 8.6
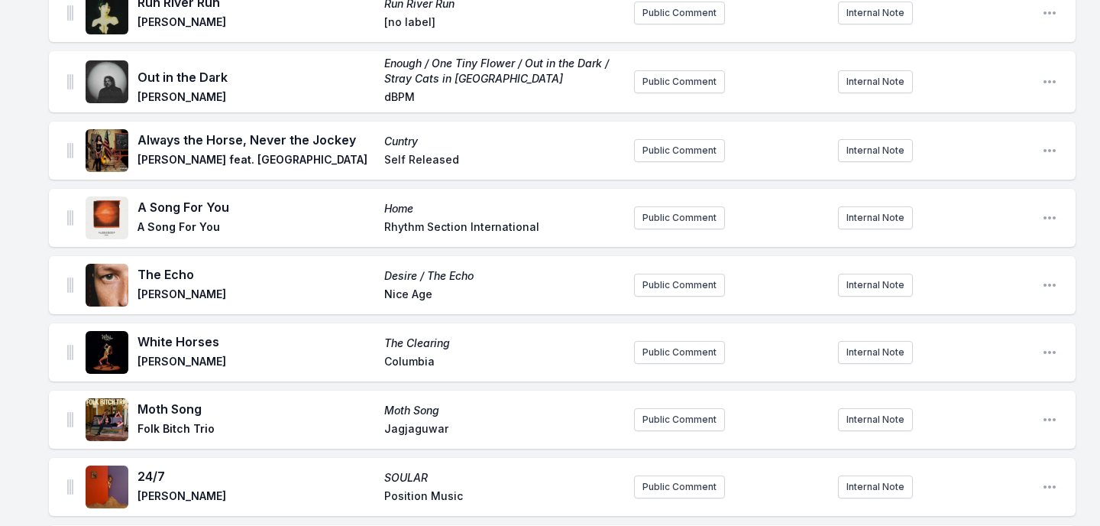
scroll to position [1038, 0]
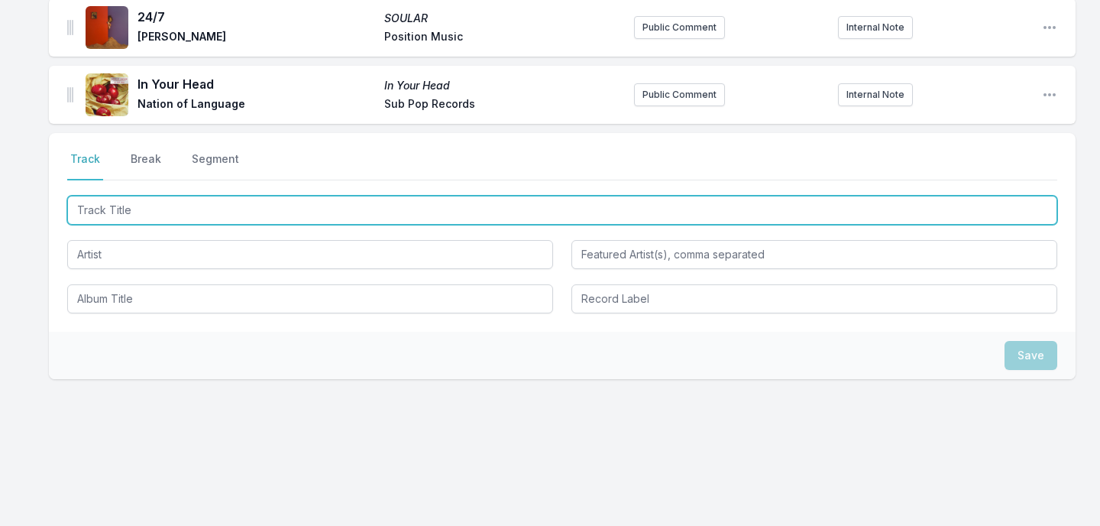
click at [349, 214] on input "Track Title" at bounding box center [562, 210] width 990 height 29
type input "Roam"
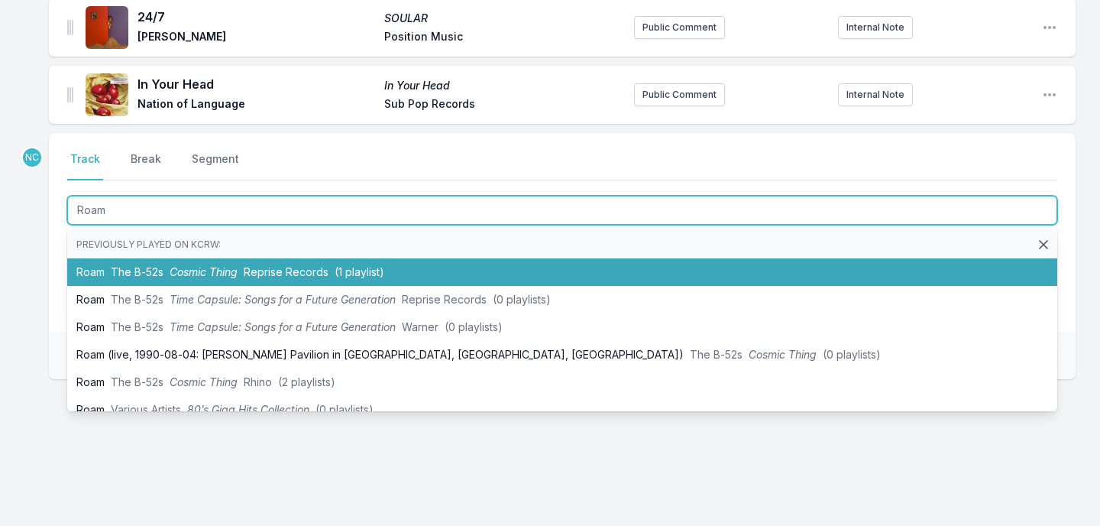
click at [335, 265] on span "(1 playlist)" at bounding box center [360, 271] width 50 height 13
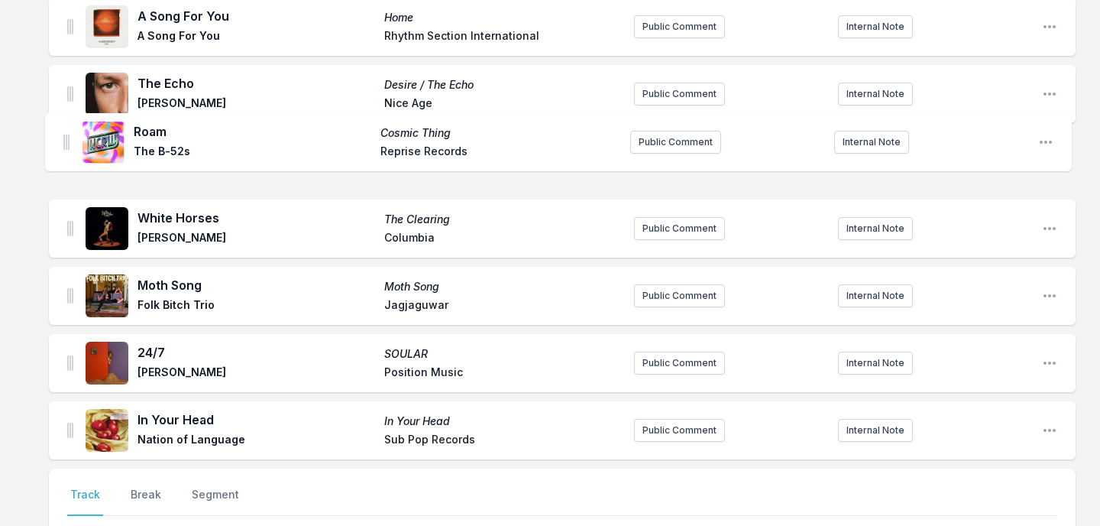
scroll to position [767, 0]
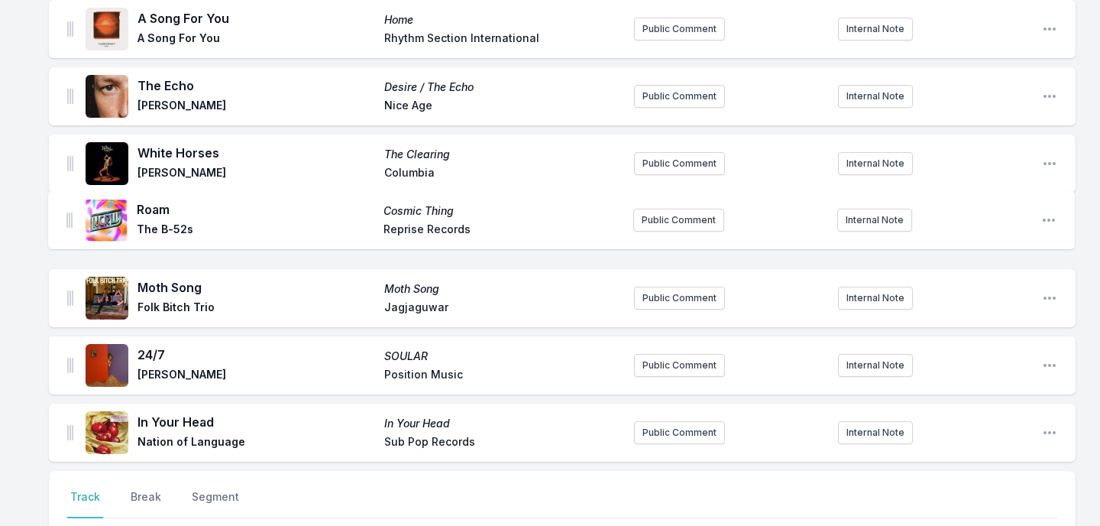
drag, startPoint x: 70, startPoint y: 92, endPoint x: 69, endPoint y: 210, distance: 118.4
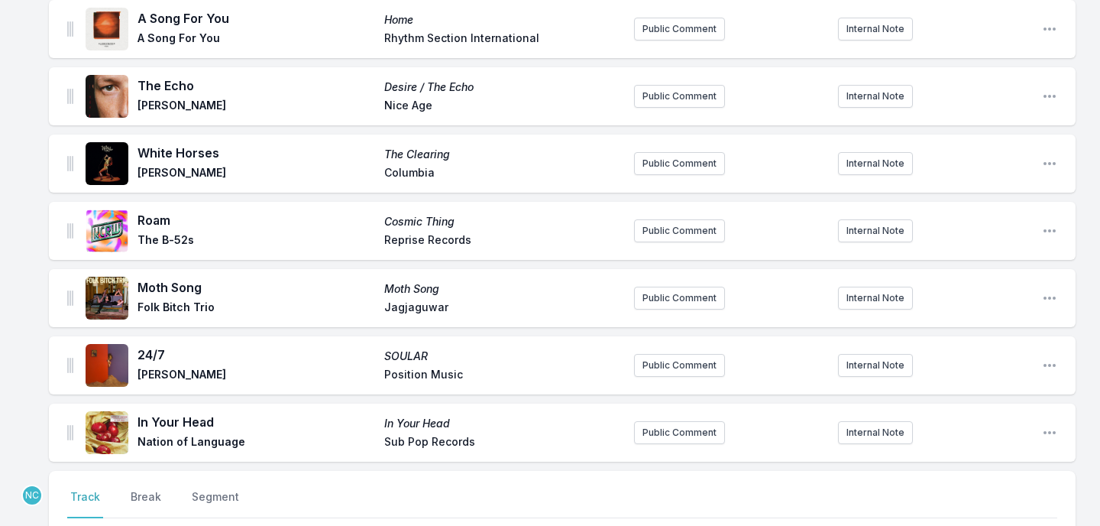
scroll to position [1003, 0]
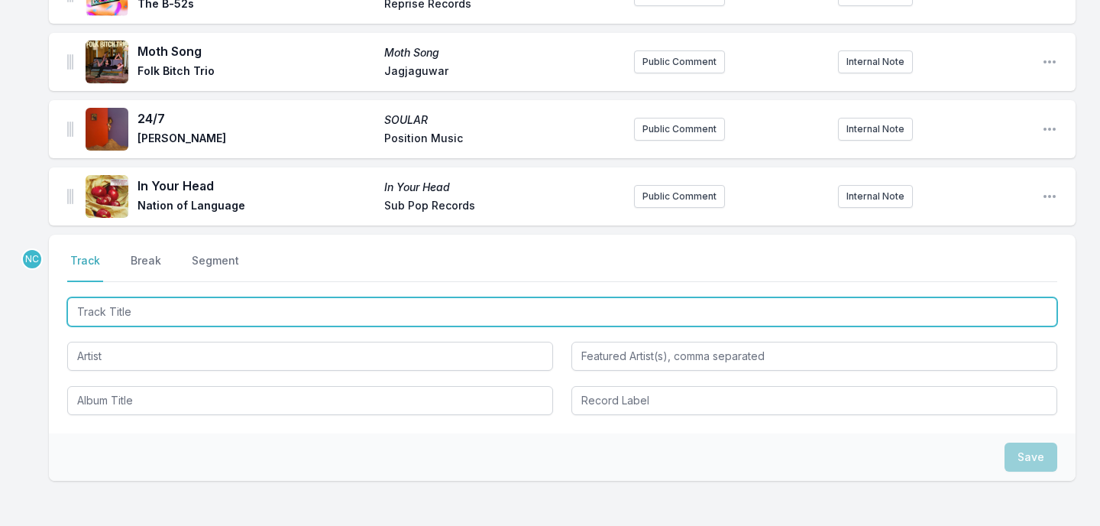
click at [299, 307] on input "Track Title" at bounding box center [562, 311] width 990 height 29
type input "[GEOGRAPHIC_DATA]"
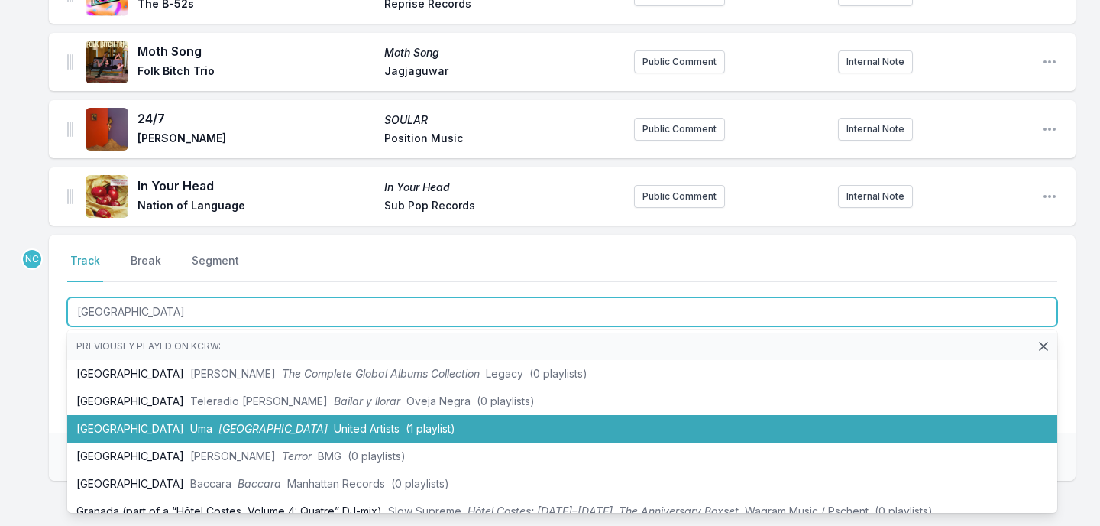
click at [334, 428] on span "United Artists" at bounding box center [367, 428] width 66 height 13
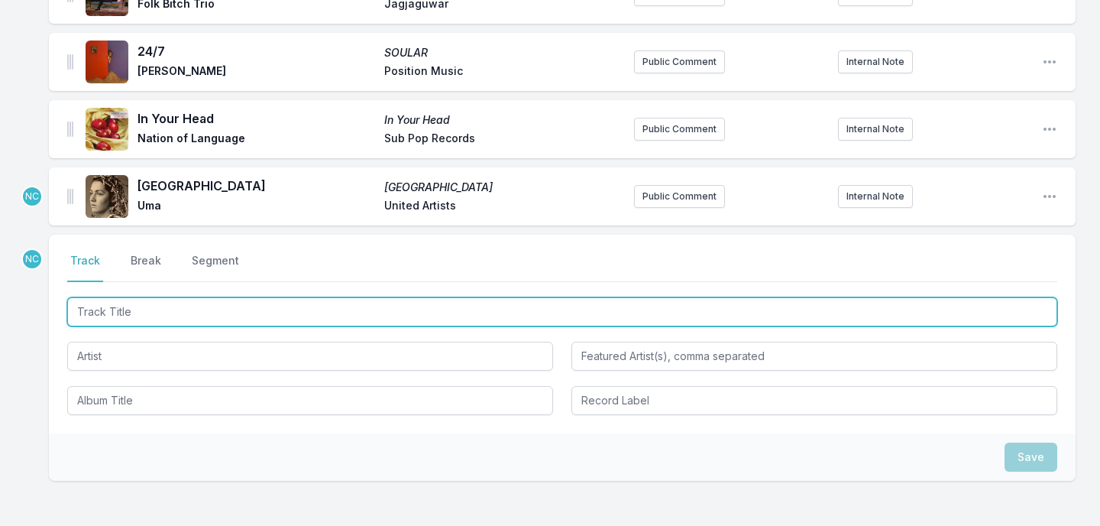
scroll to position [951, 0]
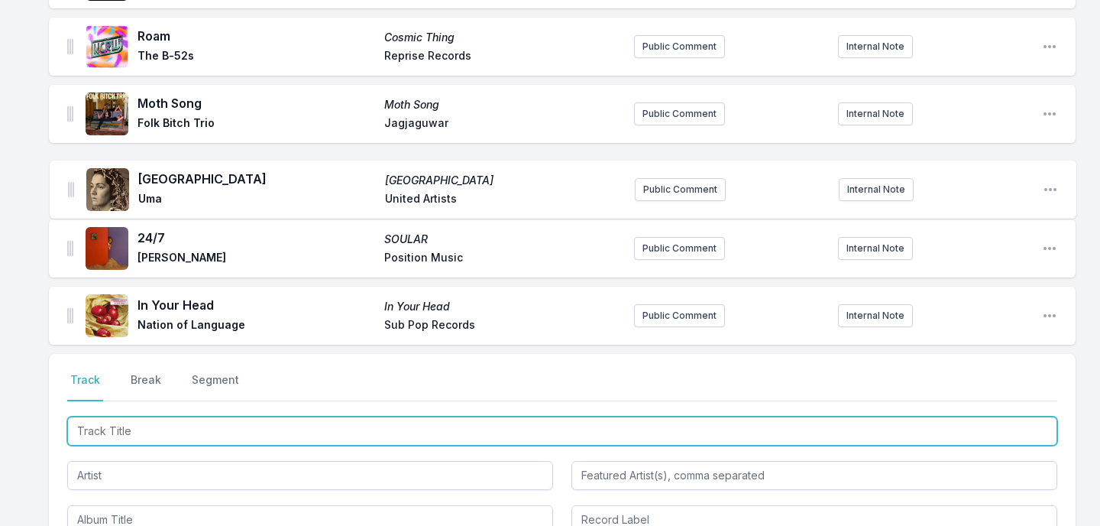
drag, startPoint x: 69, startPoint y: 313, endPoint x: 69, endPoint y: 181, distance: 131.4
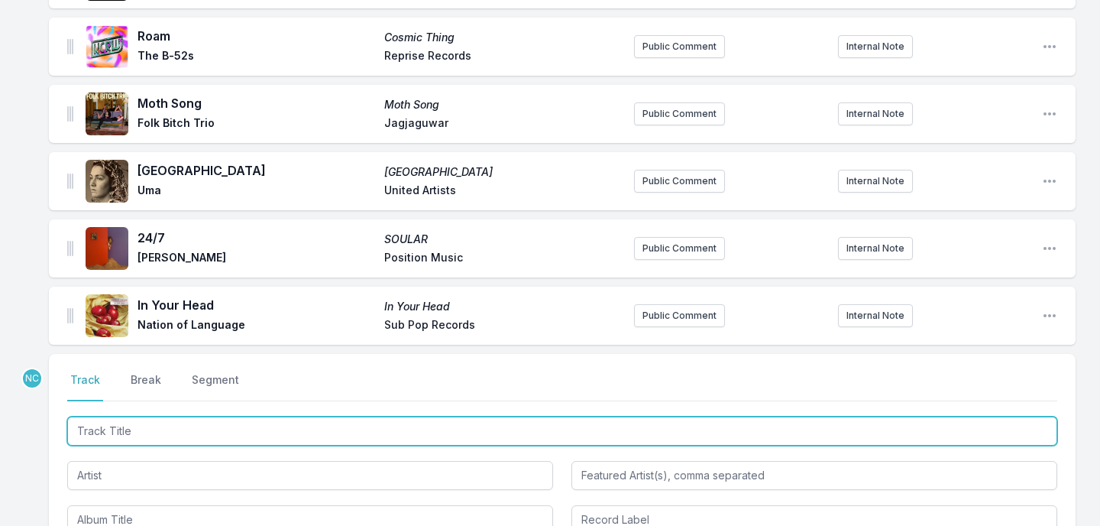
click at [201, 433] on input "Track Title" at bounding box center [562, 430] width 990 height 29
type input "Pokemon"
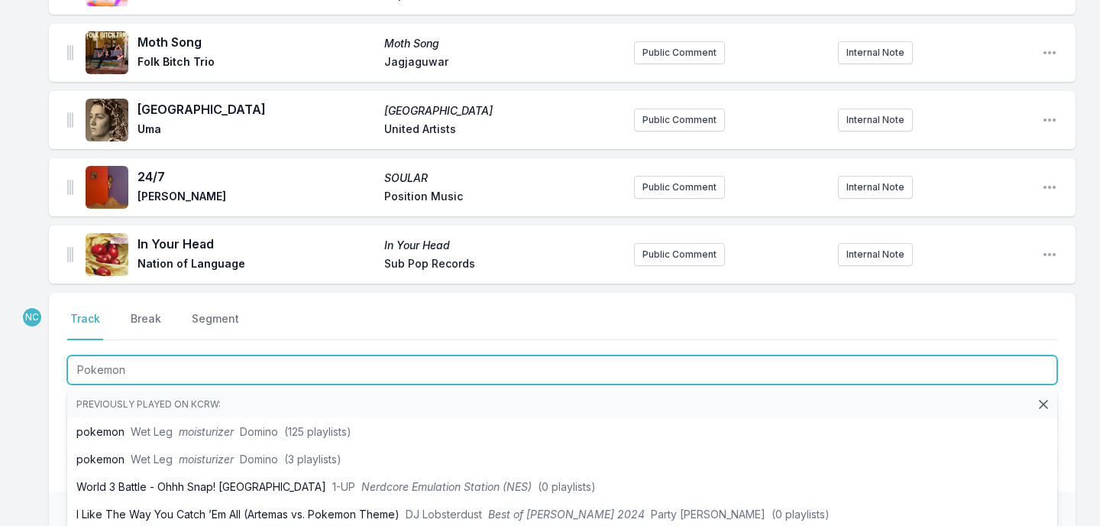
scroll to position [1025, 0]
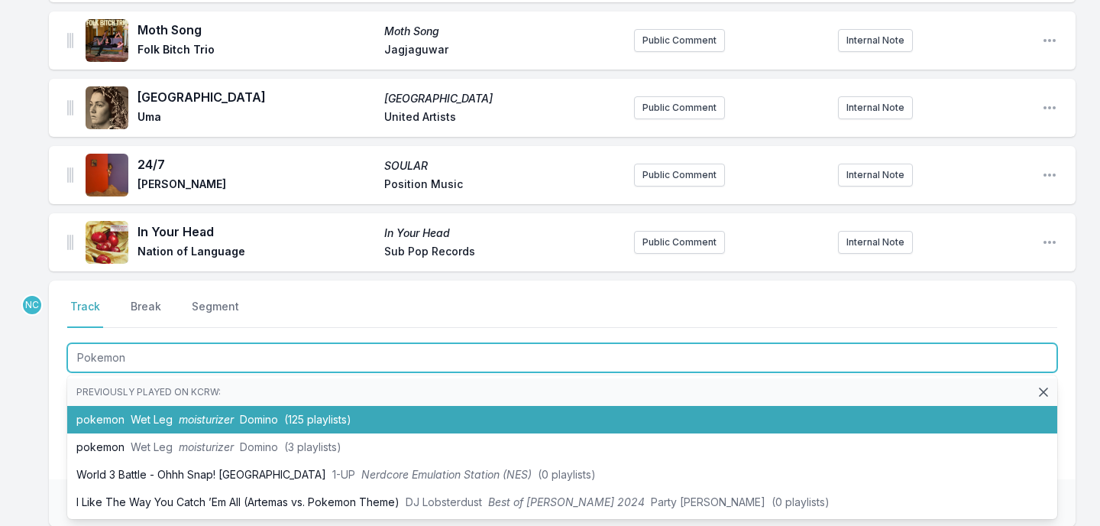
click at [235, 423] on li "pokemon Wet Leg moisturizer Domino (125 playlists)" at bounding box center [562, 420] width 990 height 28
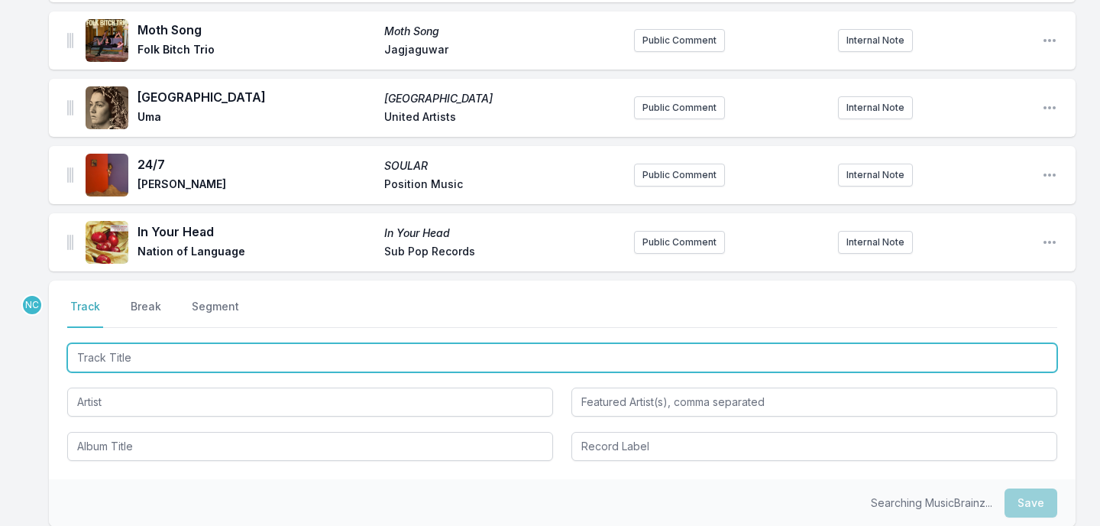
scroll to position [1092, 0]
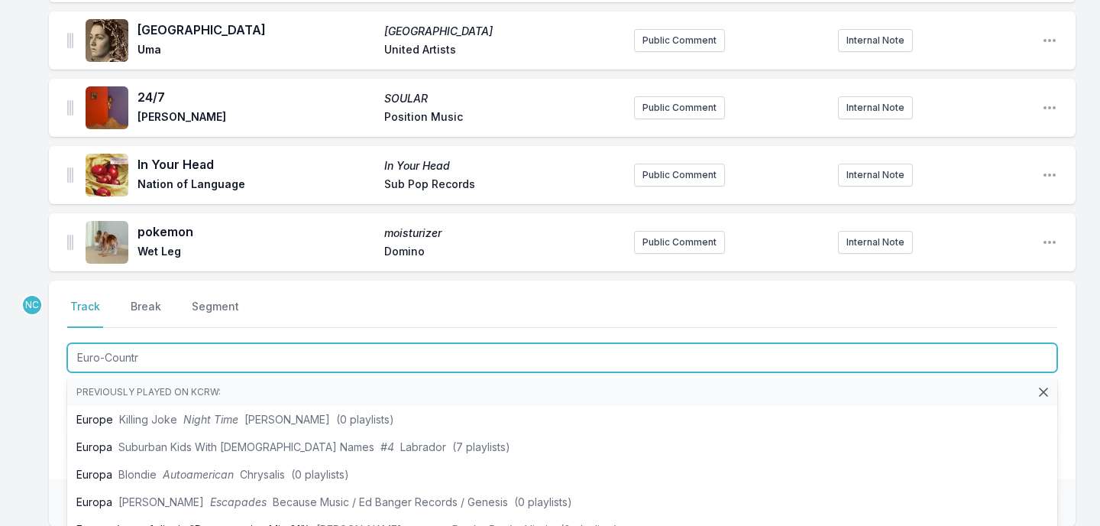
type input "Euro-Country"
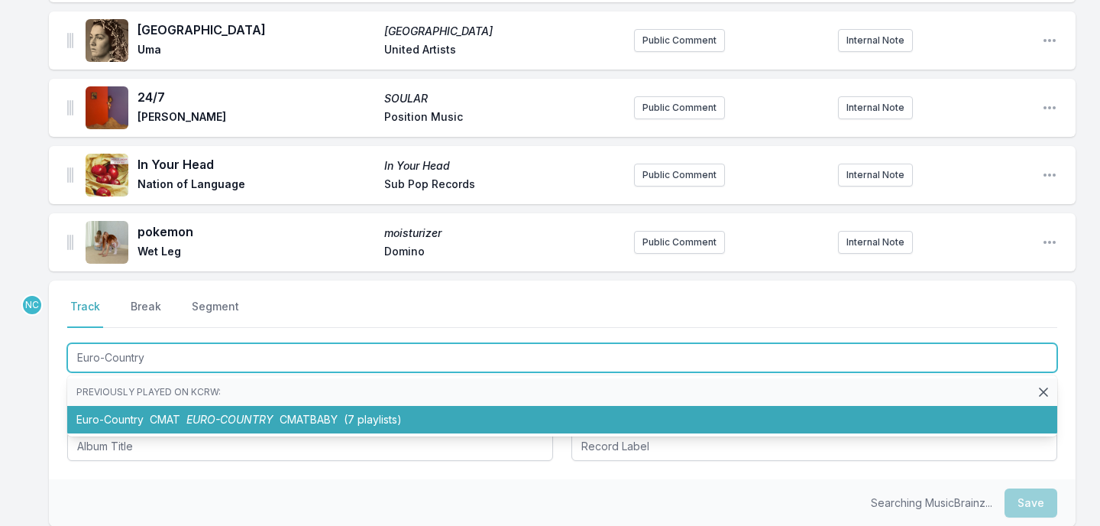
click at [378, 418] on span "(7 playlists)" at bounding box center [373, 419] width 58 height 13
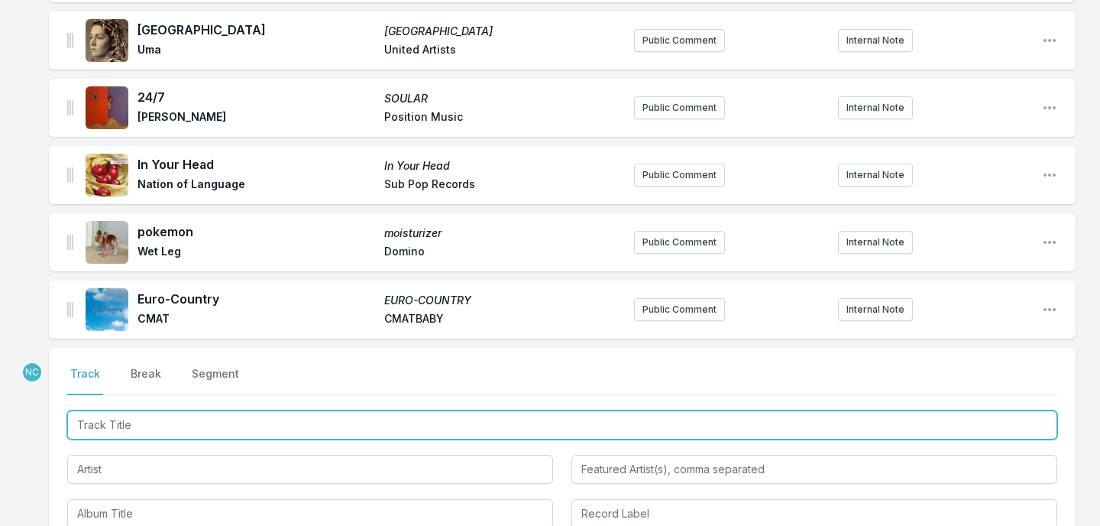
scroll to position [1159, 0]
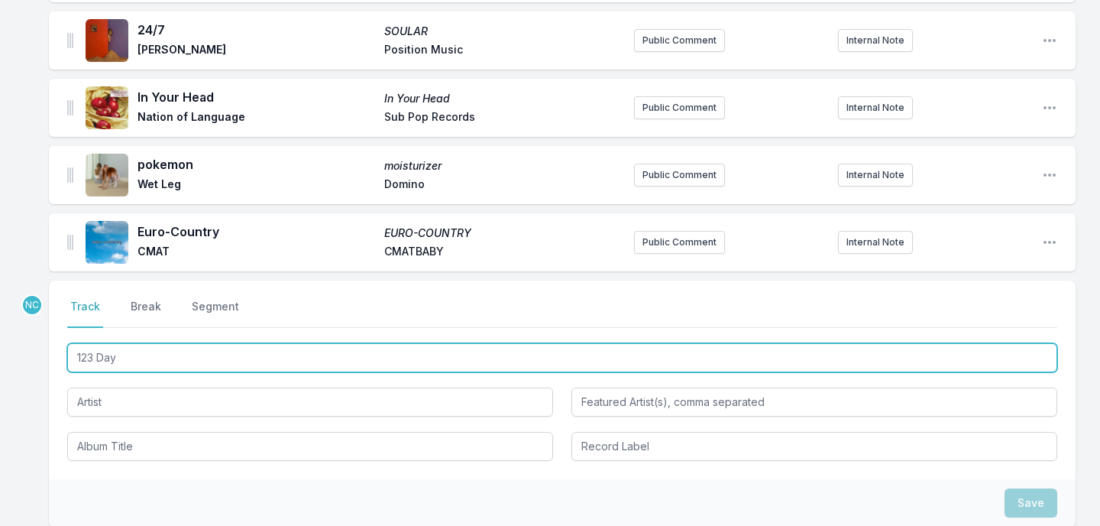
type input "123 Days"
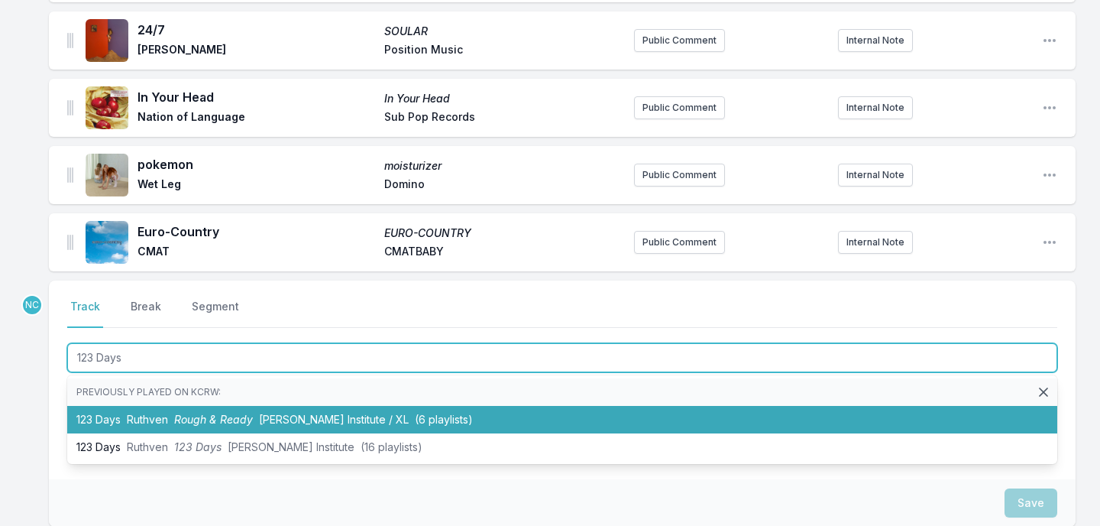
click at [415, 417] on span "(6 playlists)" at bounding box center [444, 419] width 58 height 13
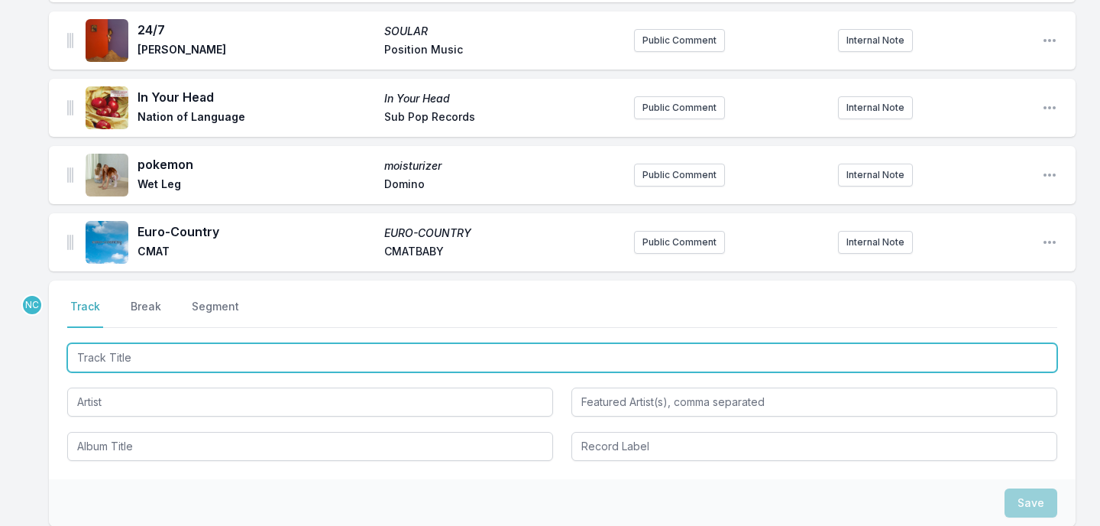
scroll to position [1226, 0]
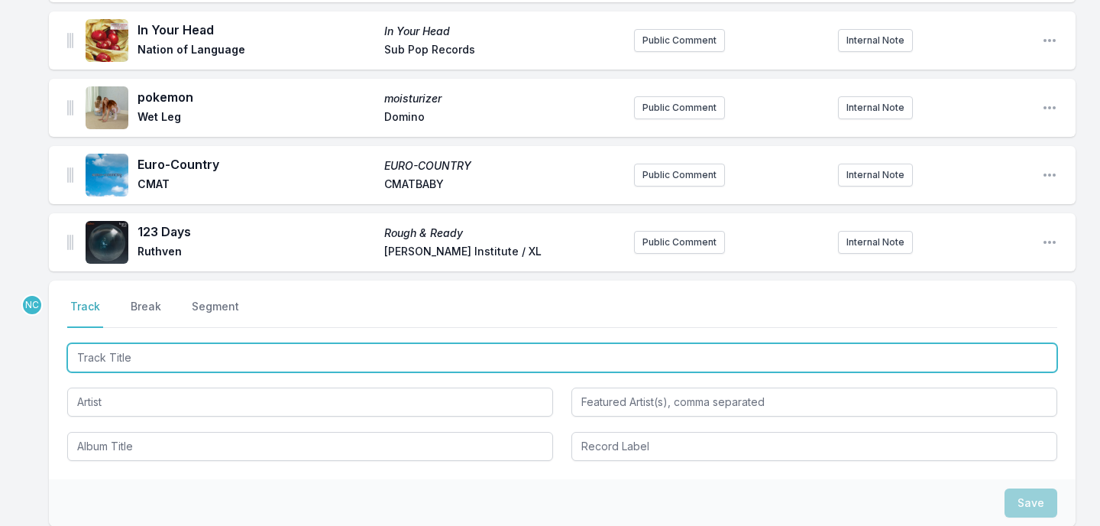
click at [227, 350] on input "Track Title" at bounding box center [562, 357] width 990 height 29
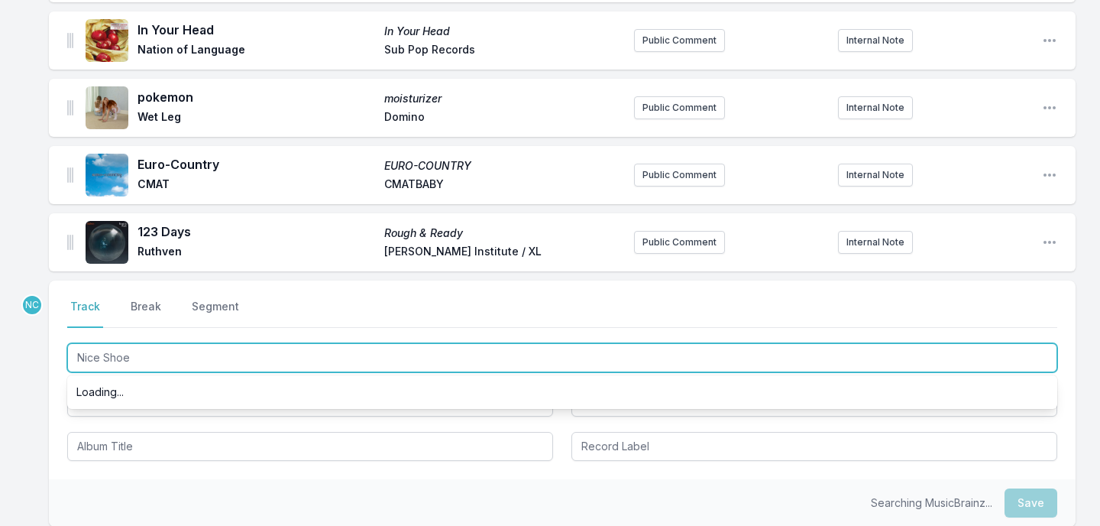
type input "Nice Shoes"
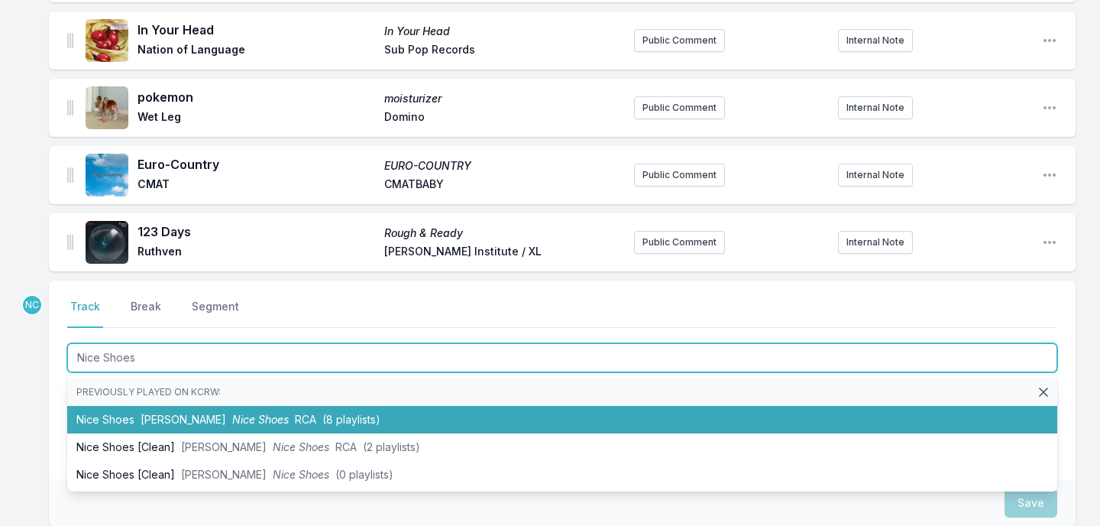
click at [183, 412] on li "Nice Shoes [PERSON_NAME] Nice Shoes RCA (8 playlists)" at bounding box center [562, 420] width 990 height 28
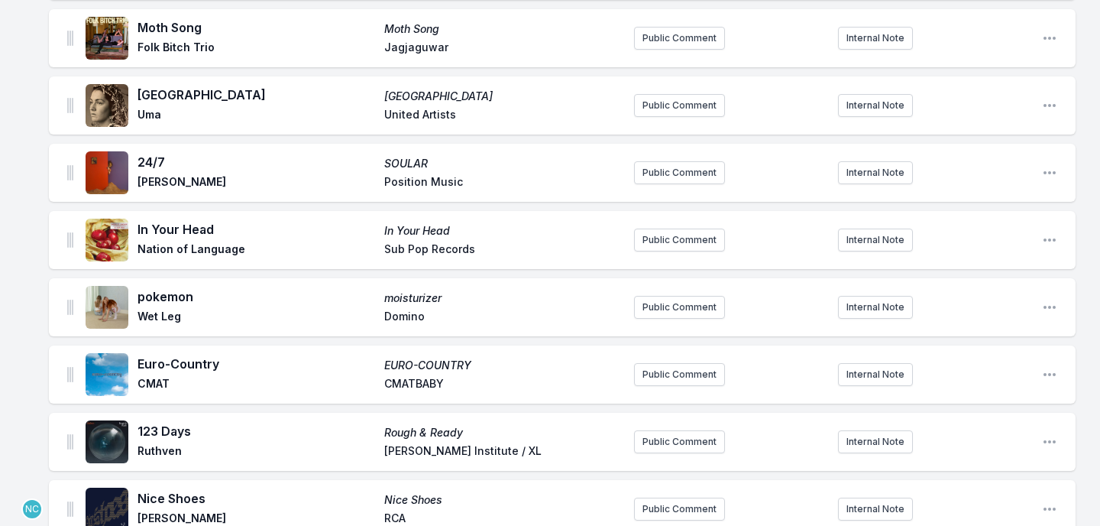
scroll to position [1404, 0]
